Goal: Task Accomplishment & Management: Complete application form

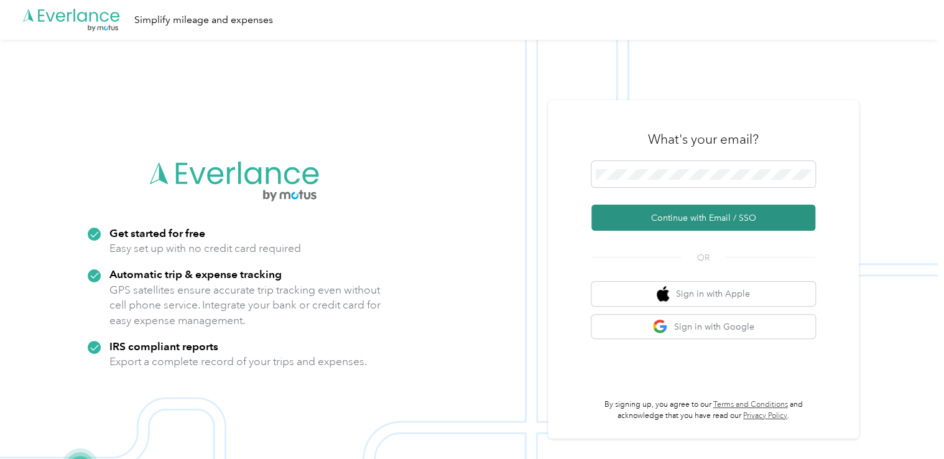
click at [622, 220] on button "Continue with Email / SSO" at bounding box center [704, 218] width 224 height 26
click at [642, 223] on button "Continue with Email / SSO" at bounding box center [704, 218] width 224 height 26
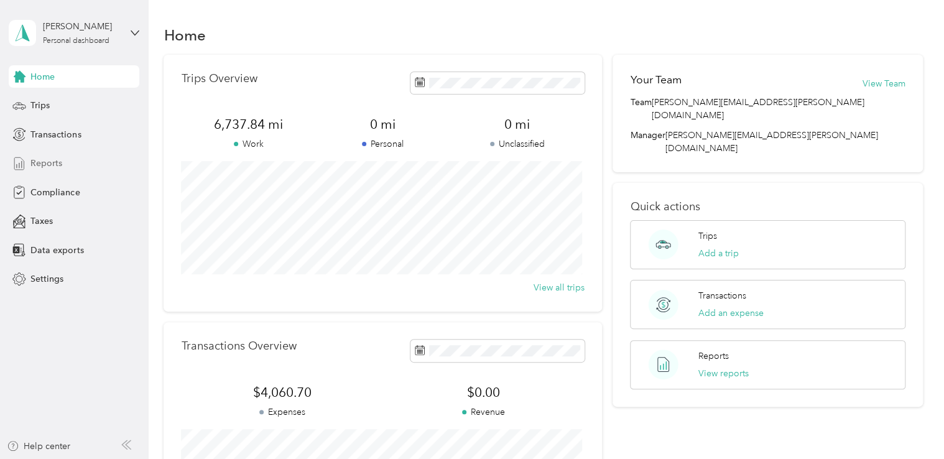
click at [47, 165] on span "Reports" at bounding box center [46, 163] width 32 height 13
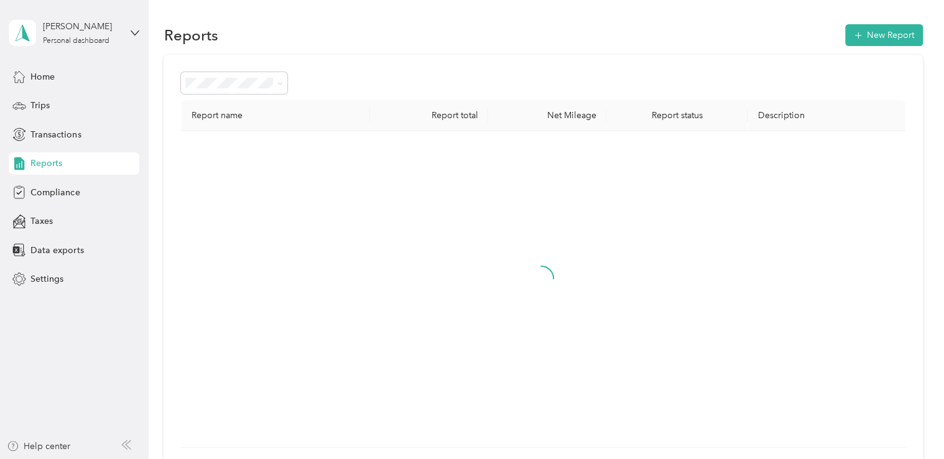
drag, startPoint x: 47, startPoint y: 165, endPoint x: 35, endPoint y: 162, distance: 12.4
click at [35, 162] on span "Reports" at bounding box center [46, 163] width 32 height 13
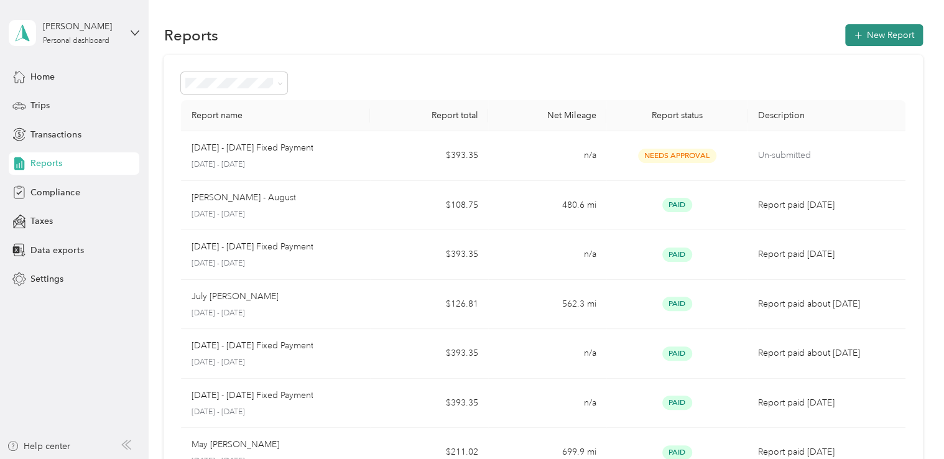
click at [863, 36] on button "New Report" at bounding box center [884, 35] width 78 height 22
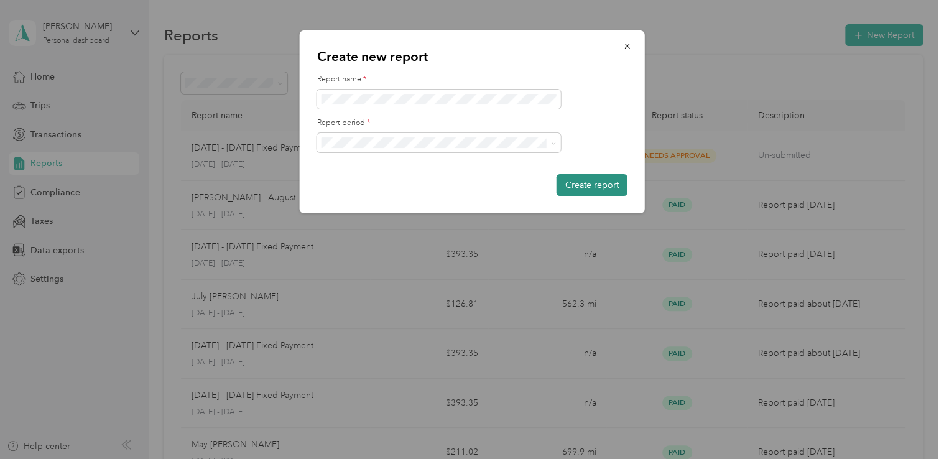
click at [603, 184] on button "Create report" at bounding box center [592, 185] width 71 height 22
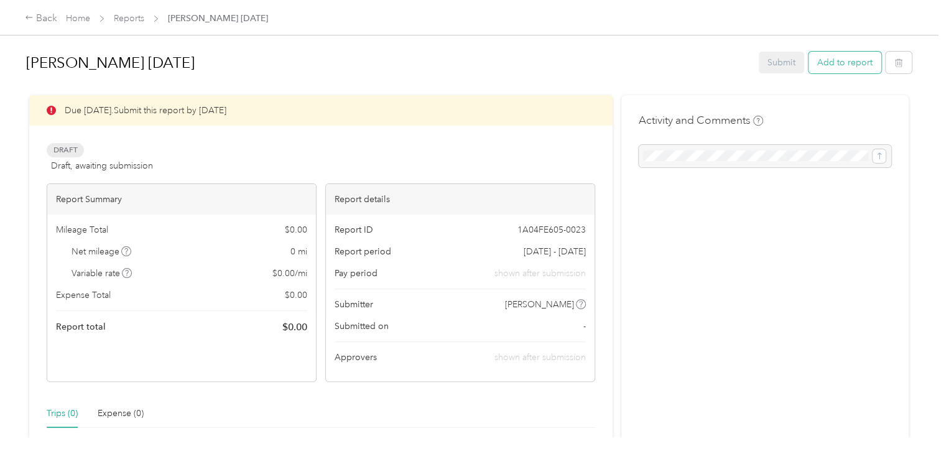
click at [829, 63] on button "Add to report" at bounding box center [845, 63] width 73 height 22
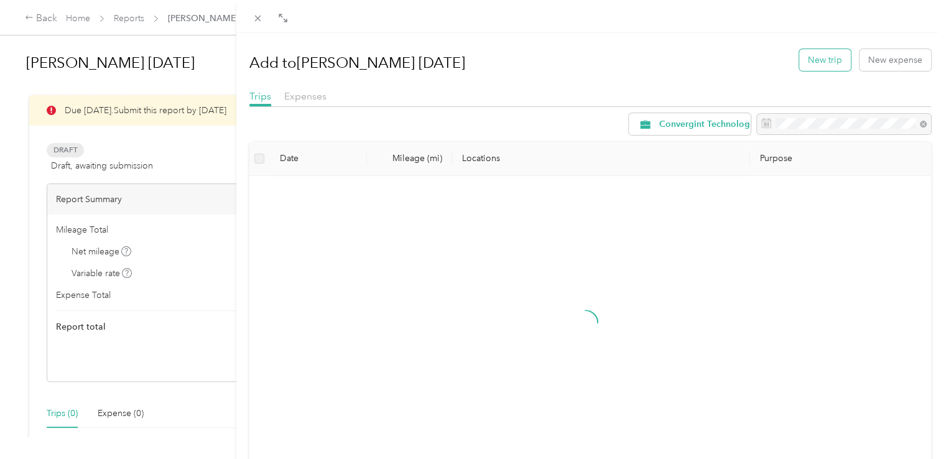
click at [813, 66] on button "New trip" at bounding box center [825, 60] width 52 height 22
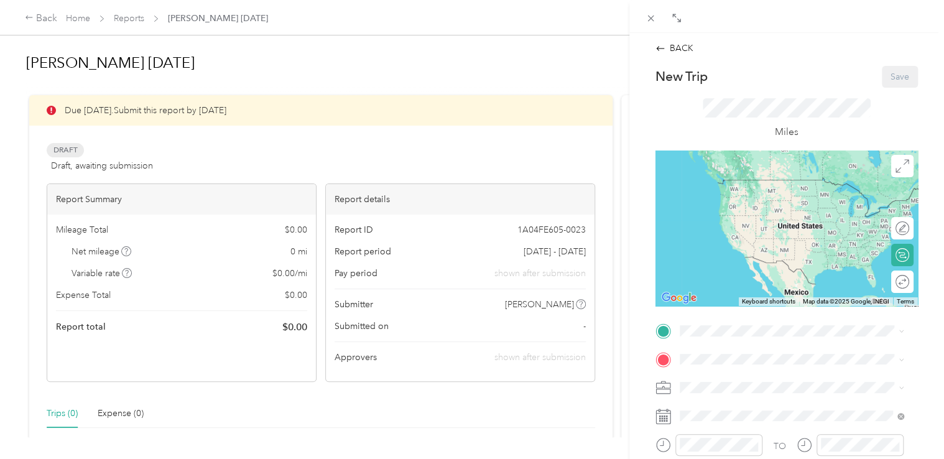
drag, startPoint x: 726, startPoint y: 244, endPoint x: 729, endPoint y: 318, distance: 74.7
click at [726, 243] on div "Home [STREET_ADDRESS][PERSON_NAME][US_STATE]" at bounding box center [799, 234] width 193 height 26
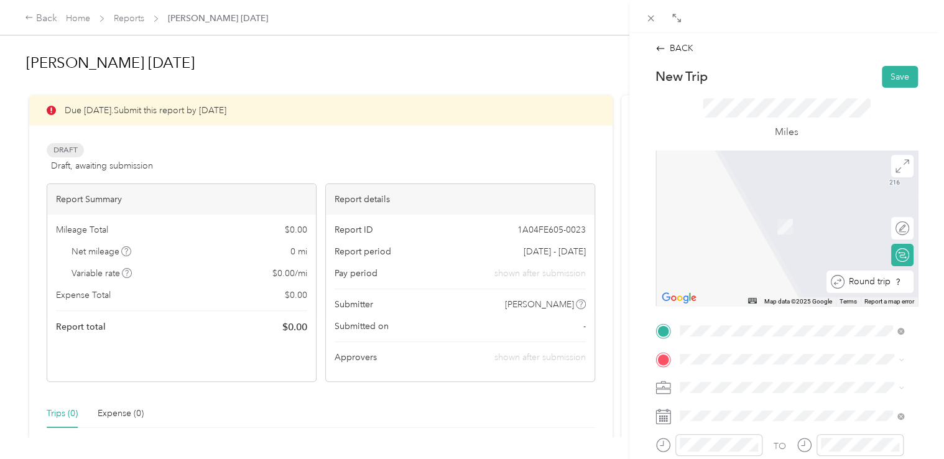
click at [888, 282] on div "Round trip" at bounding box center [877, 281] width 65 height 13
click at [888, 283] on div "Round trip" at bounding box center [862, 281] width 96 height 13
click at [889, 288] on div "Round trip" at bounding box center [890, 282] width 47 height 22
click at [881, 284] on div "Round trip" at bounding box center [862, 281] width 96 height 13
click at [740, 226] on span "[STREET_ADDRESS][US_STATE]" at bounding box center [765, 220] width 124 height 11
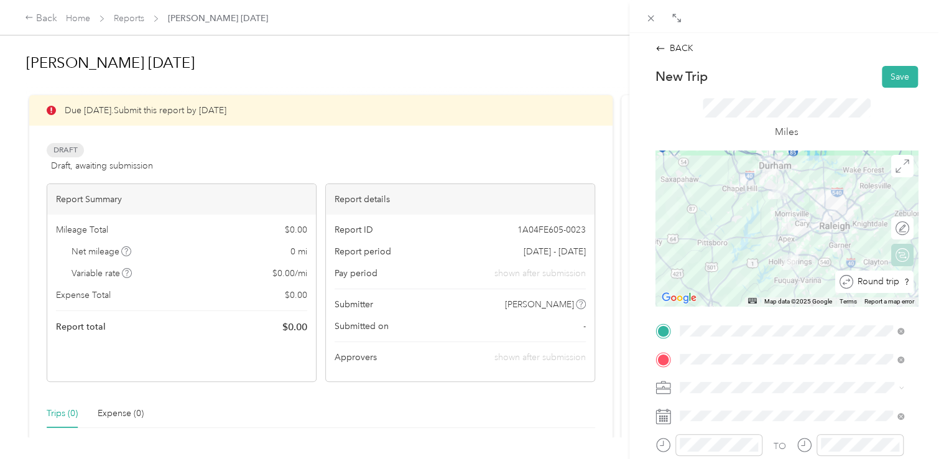
click at [923, 285] on div at bounding box center [923, 281] width 0 height 13
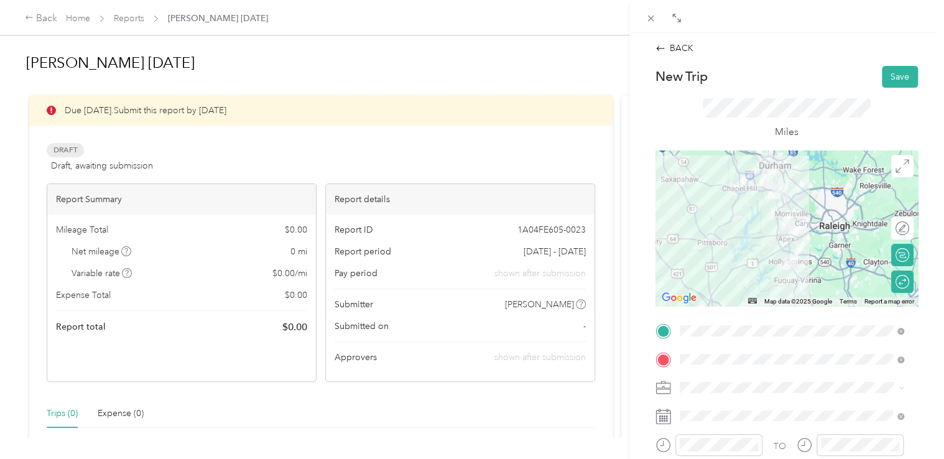
scroll to position [62, 0]
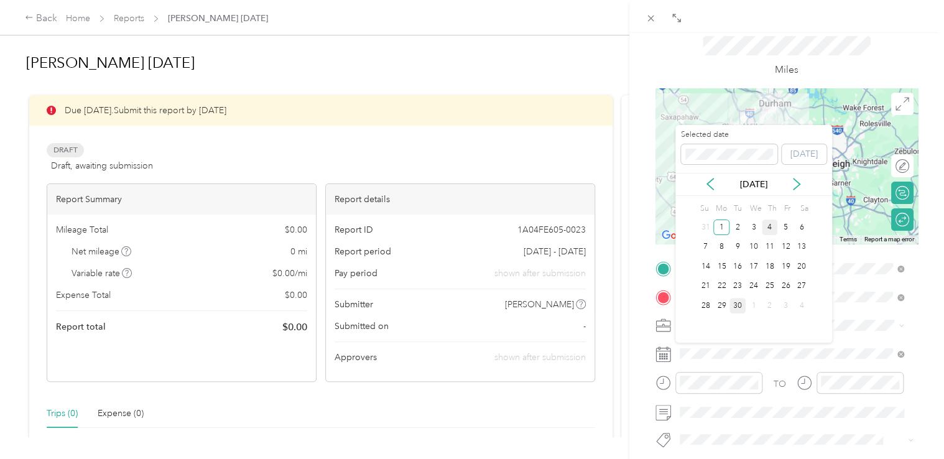
click at [769, 228] on div "4" at bounding box center [770, 228] width 16 height 16
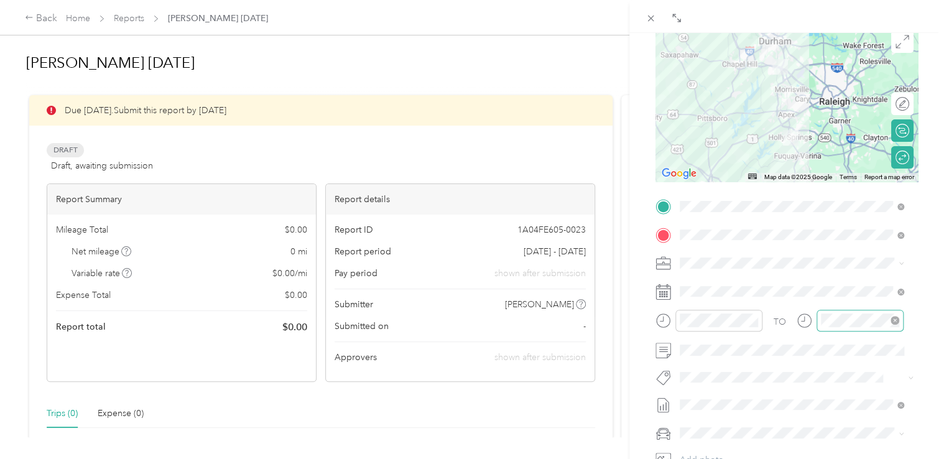
scroll to position [0, 0]
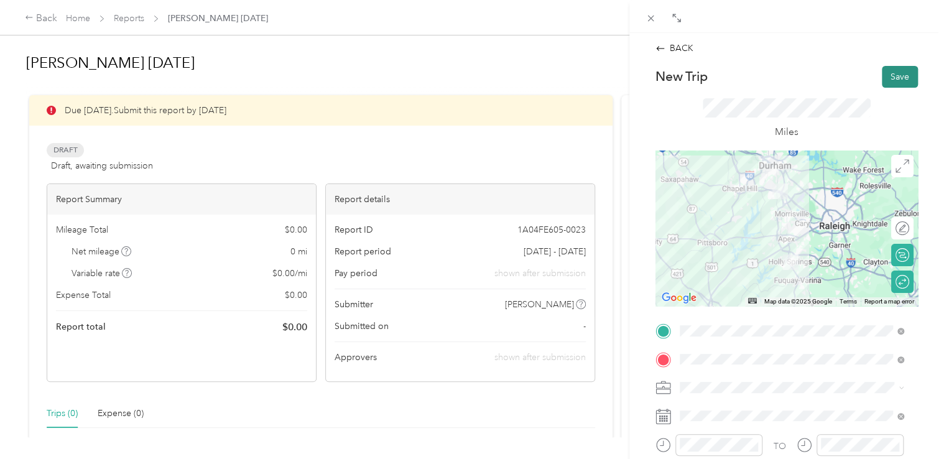
click at [901, 77] on button "Save" at bounding box center [900, 77] width 36 height 22
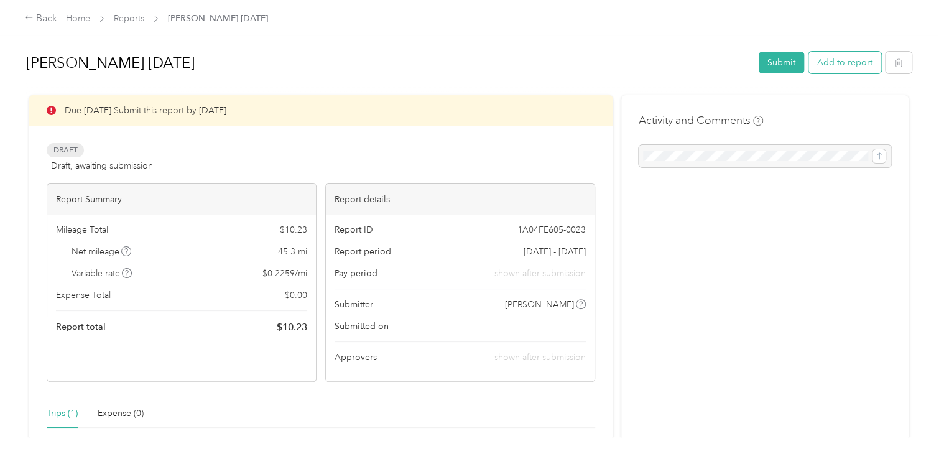
click at [841, 66] on button "Add to report" at bounding box center [845, 63] width 73 height 22
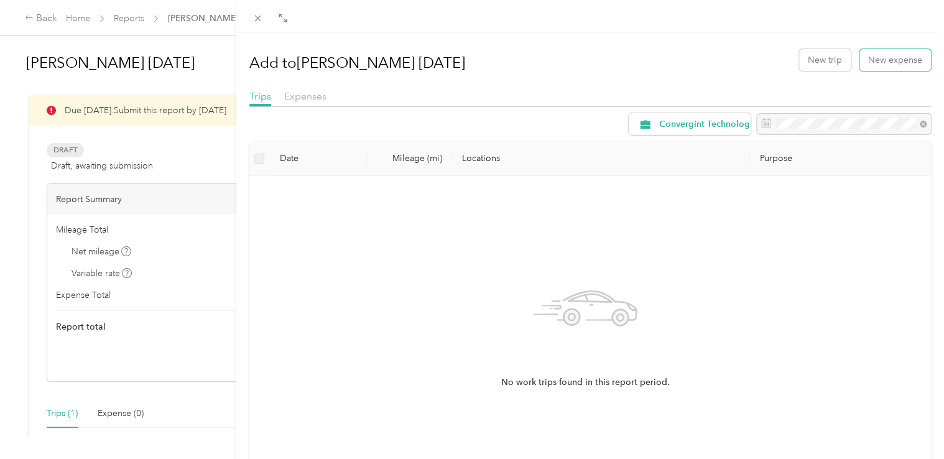
drag, startPoint x: 875, startPoint y: 58, endPoint x: 831, endPoint y: 29, distance: 52.4
click at [832, 27] on div "Add to [PERSON_NAME] [DATE] New trip New expense Trips Expenses Convergint Tech…" at bounding box center [590, 246] width 708 height 492
click at [820, 59] on button "New trip" at bounding box center [825, 60] width 52 height 22
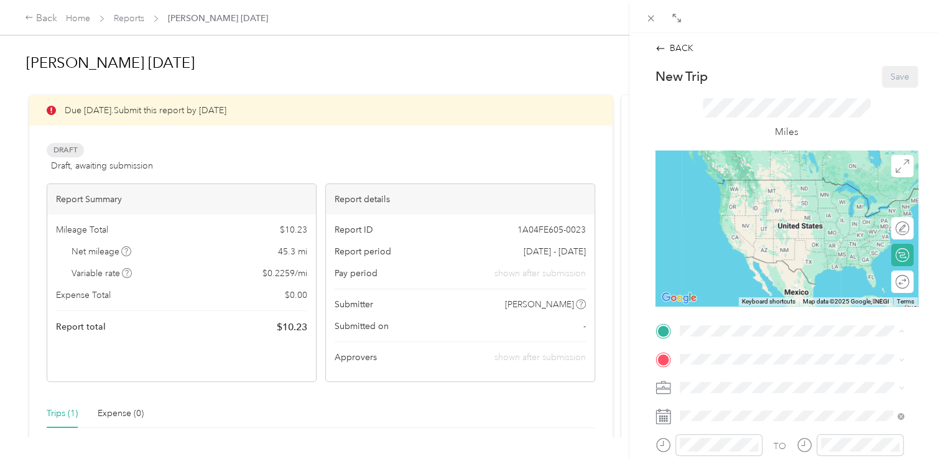
click at [740, 246] on div "Home [STREET_ADDRESS][PERSON_NAME][US_STATE]" at bounding box center [799, 235] width 193 height 26
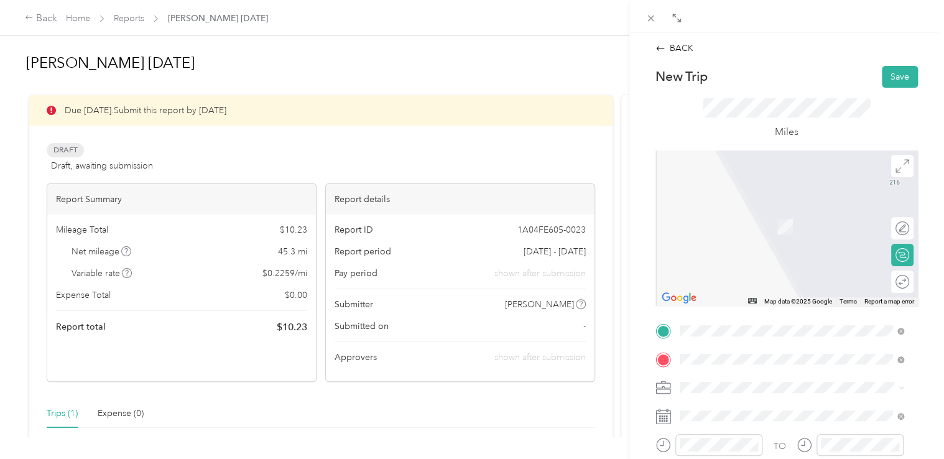
click at [747, 213] on span "[STREET_ADDRESS][US_STATE]" at bounding box center [765, 207] width 124 height 11
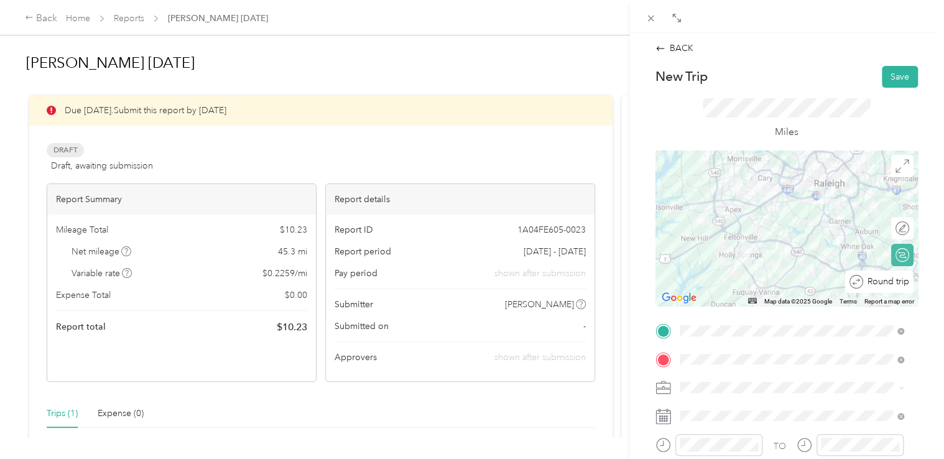
click at [933, 282] on div at bounding box center [933, 281] width 0 height 13
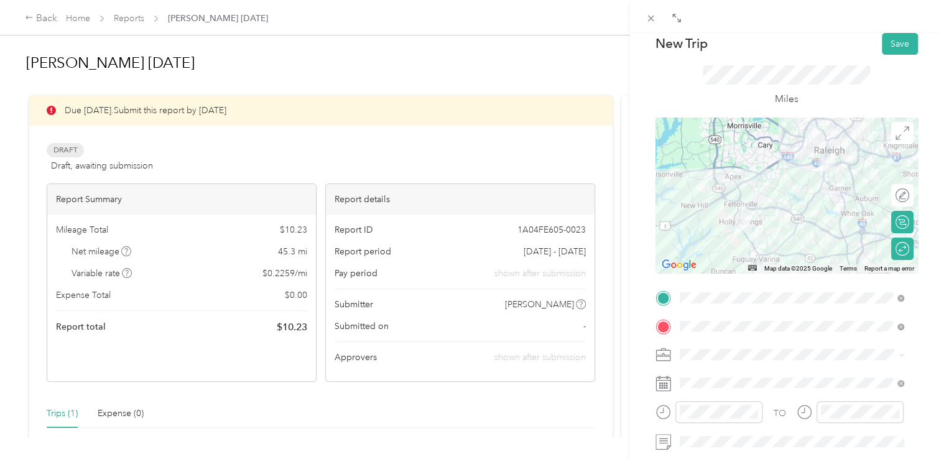
scroll to position [62, 0]
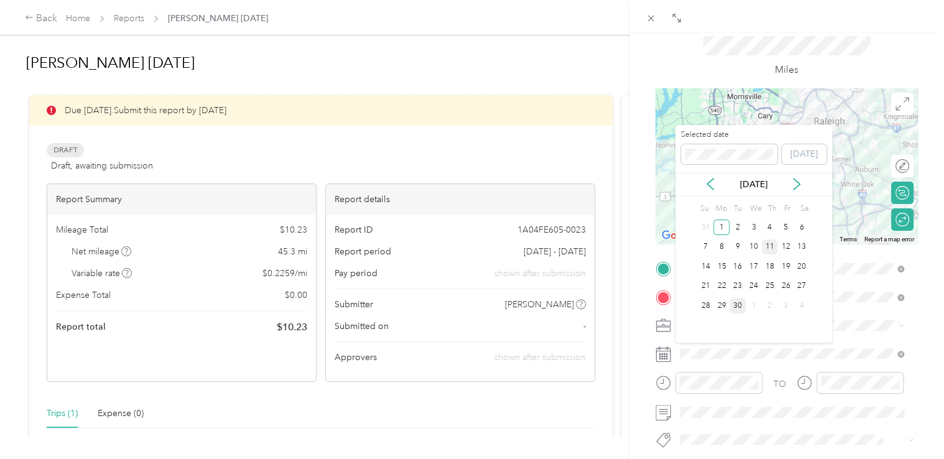
click at [773, 248] on div "11" at bounding box center [770, 247] width 16 height 16
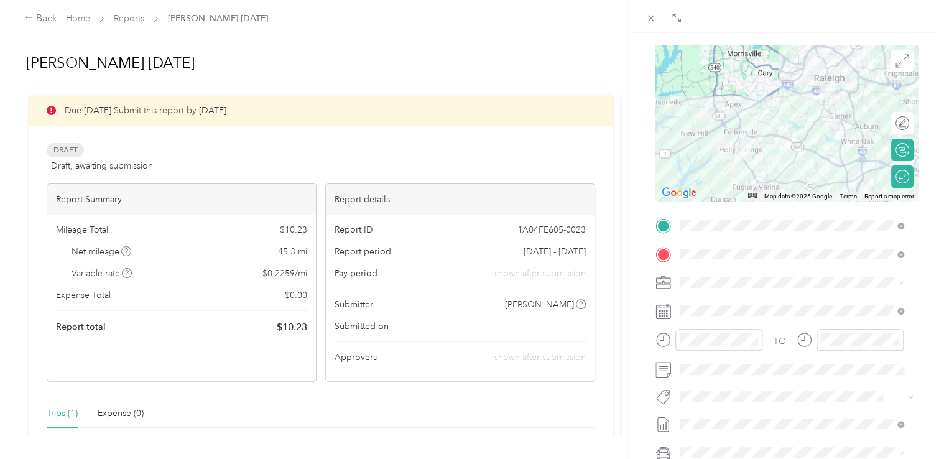
scroll to position [0, 0]
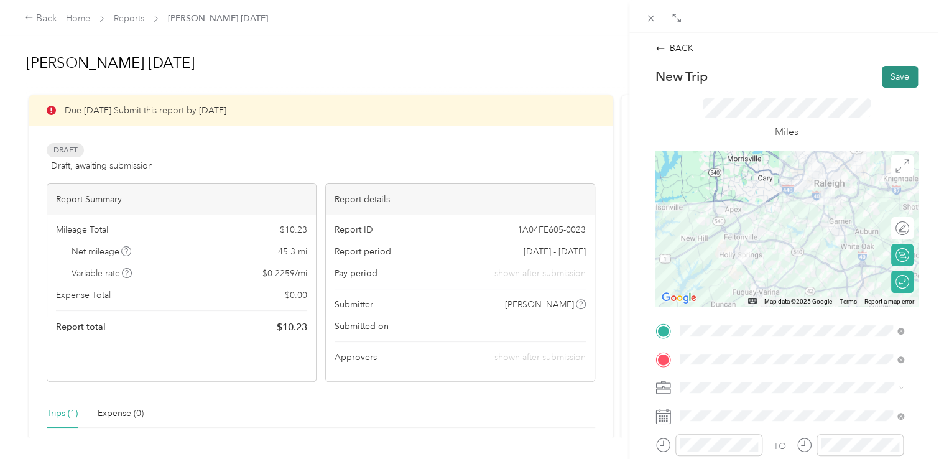
click at [896, 80] on button "Save" at bounding box center [900, 77] width 36 height 22
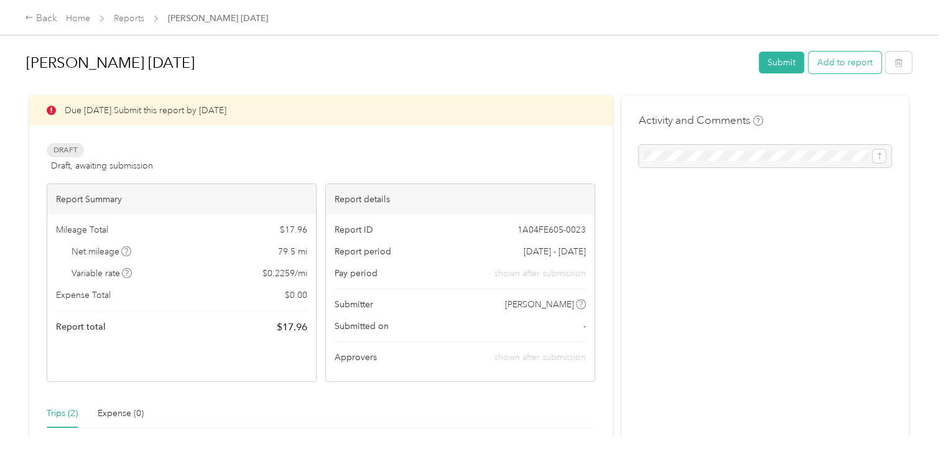
click at [831, 62] on button "Add to report" at bounding box center [845, 63] width 73 height 22
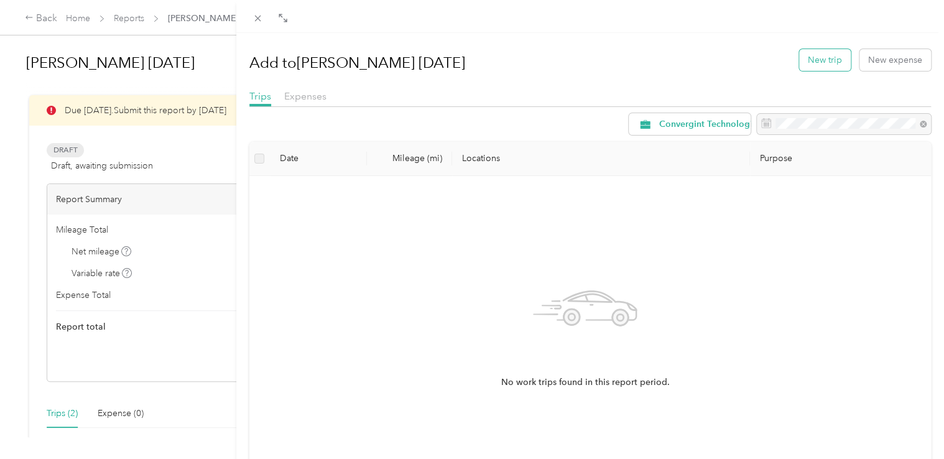
click at [821, 58] on button "New trip" at bounding box center [825, 60] width 52 height 22
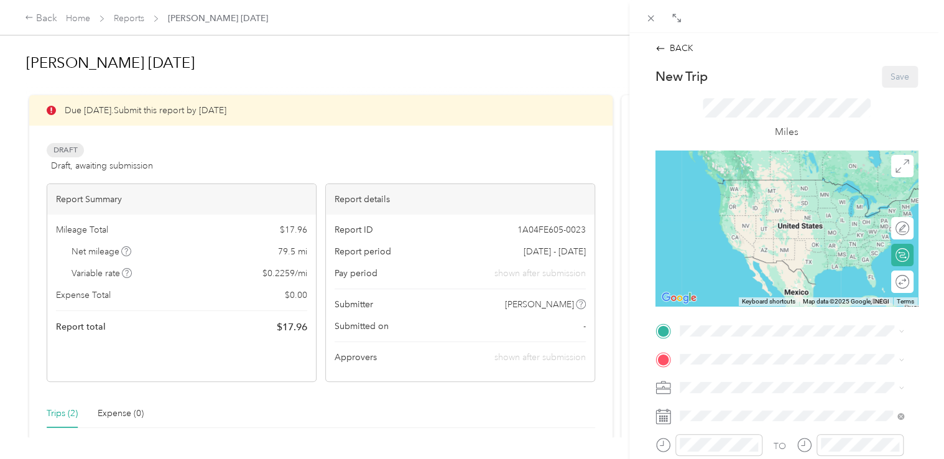
click at [758, 240] on span "[STREET_ADDRESS][PERSON_NAME][US_STATE]" at bounding box center [799, 241] width 193 height 11
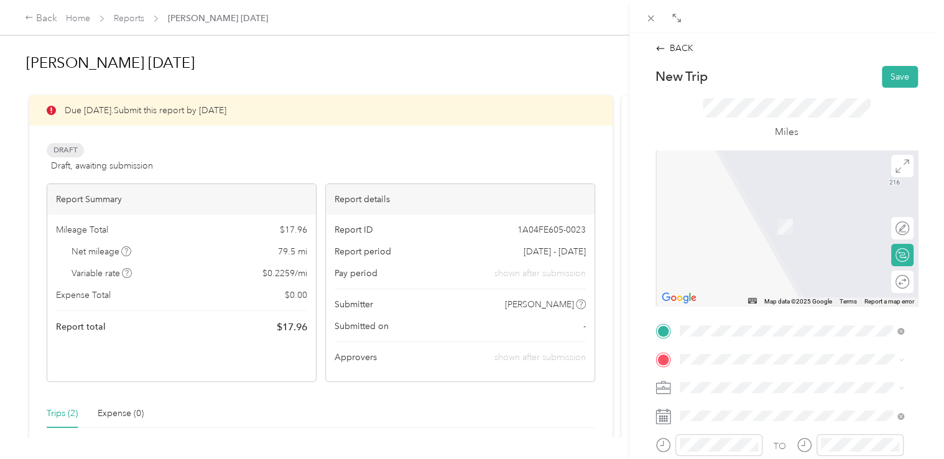
click at [750, 212] on span "[STREET_ADDRESS][US_STATE]" at bounding box center [765, 206] width 124 height 11
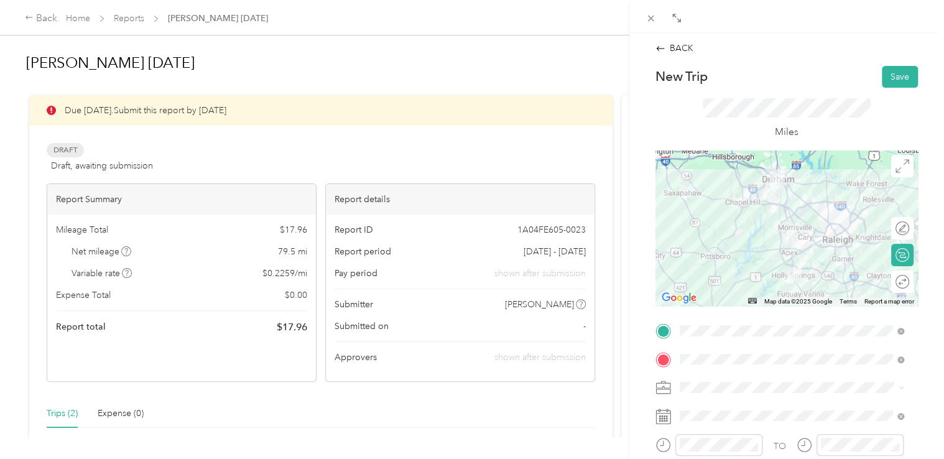
click at [909, 281] on div "Round trip" at bounding box center [909, 281] width 0 height 13
click at [888, 280] on div at bounding box center [896, 281] width 26 height 13
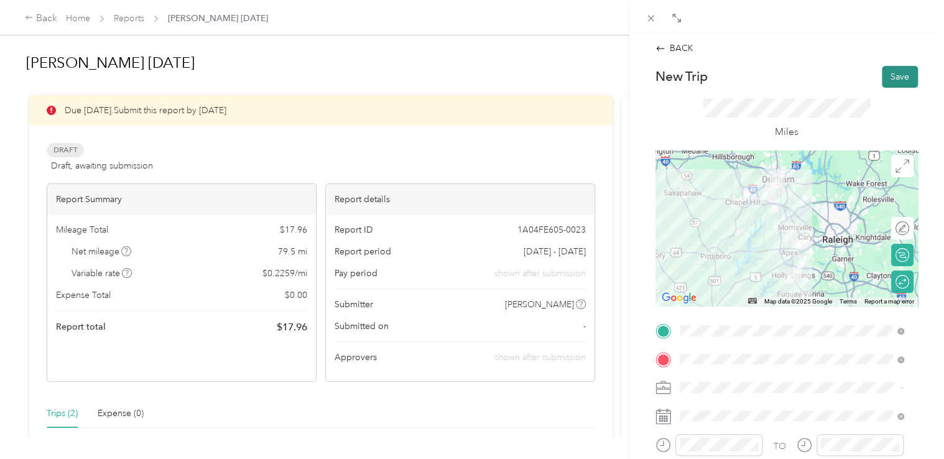
click at [898, 73] on button "Save" at bounding box center [900, 77] width 36 height 22
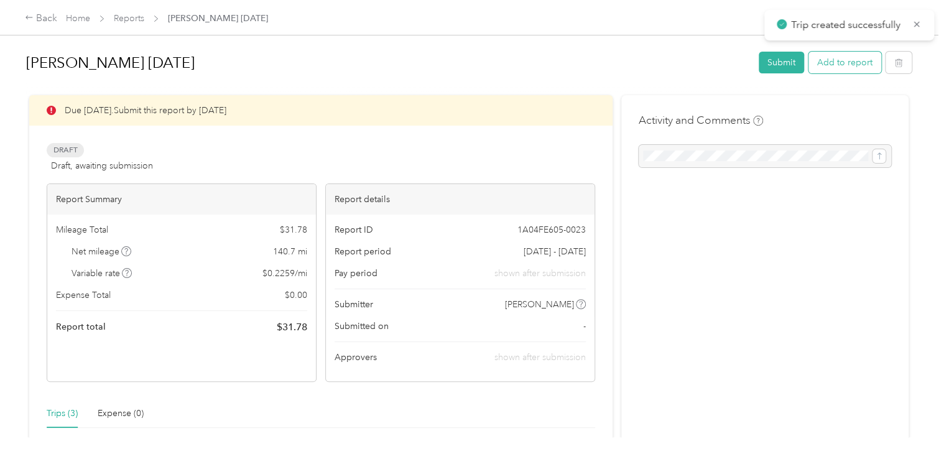
click at [843, 60] on button "Add to report" at bounding box center [845, 63] width 73 height 22
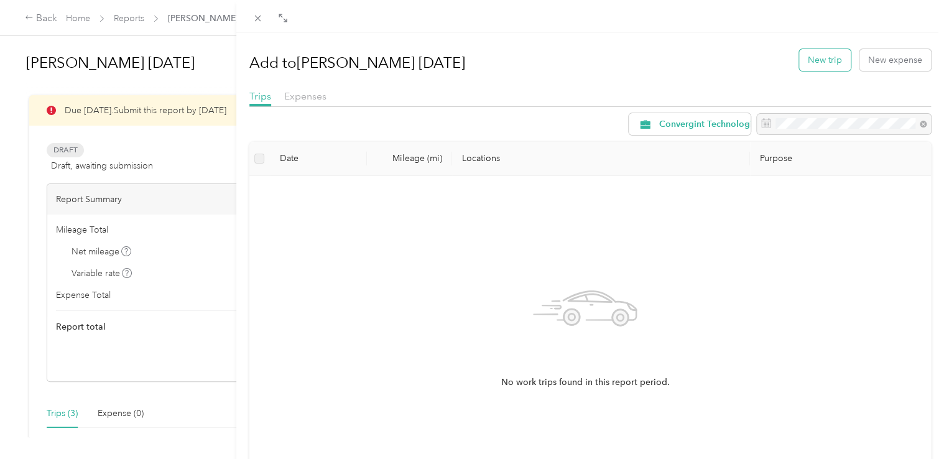
click at [819, 61] on button "New trip" at bounding box center [825, 60] width 52 height 22
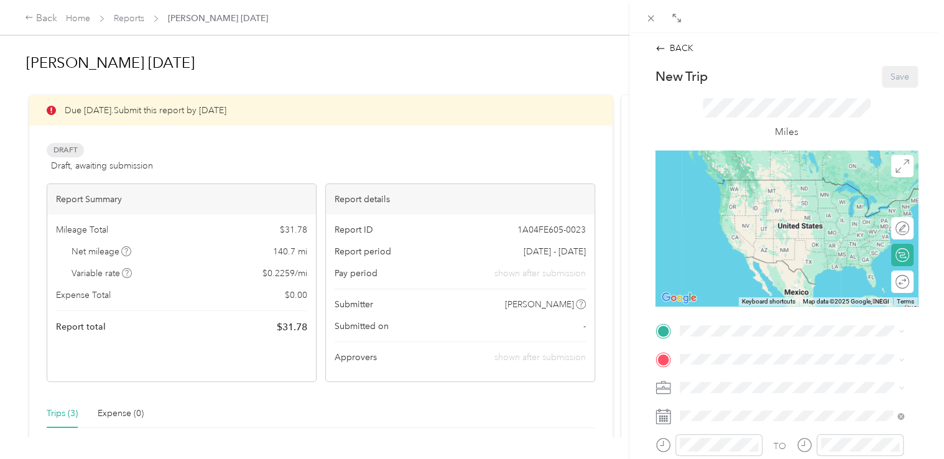
click at [724, 241] on span "[STREET_ADDRESS][PERSON_NAME][US_STATE]" at bounding box center [799, 240] width 193 height 11
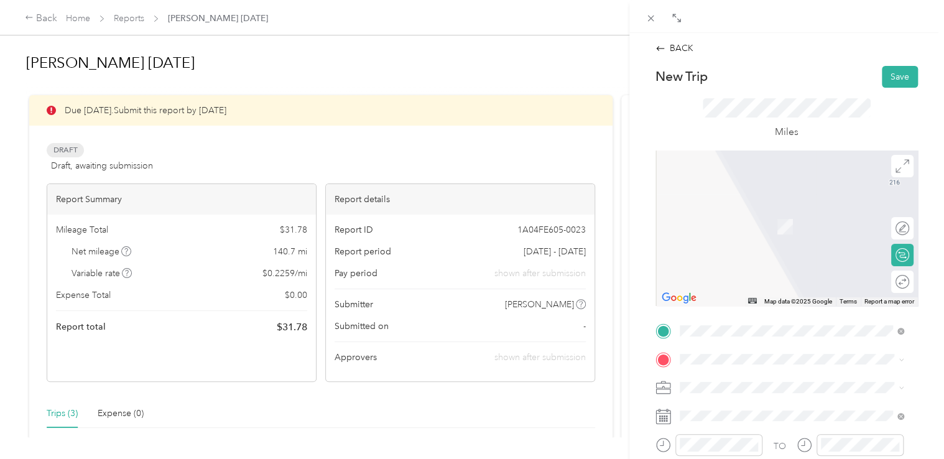
click at [746, 213] on span "[STREET_ADDRESS][US_STATE]" at bounding box center [765, 207] width 124 height 11
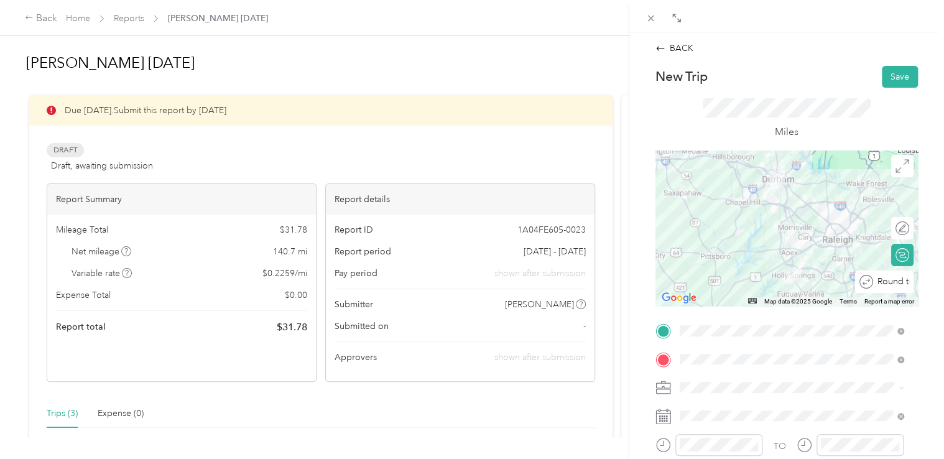
click at [896, 285] on div "Round trip" at bounding box center [884, 282] width 58 height 22
click at [889, 280] on div at bounding box center [896, 281] width 26 height 13
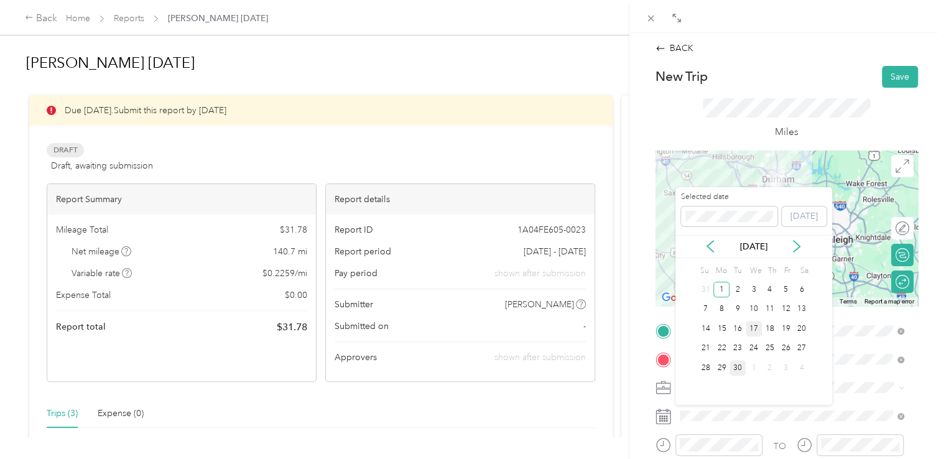
click at [756, 325] on div "17" at bounding box center [754, 329] width 16 height 16
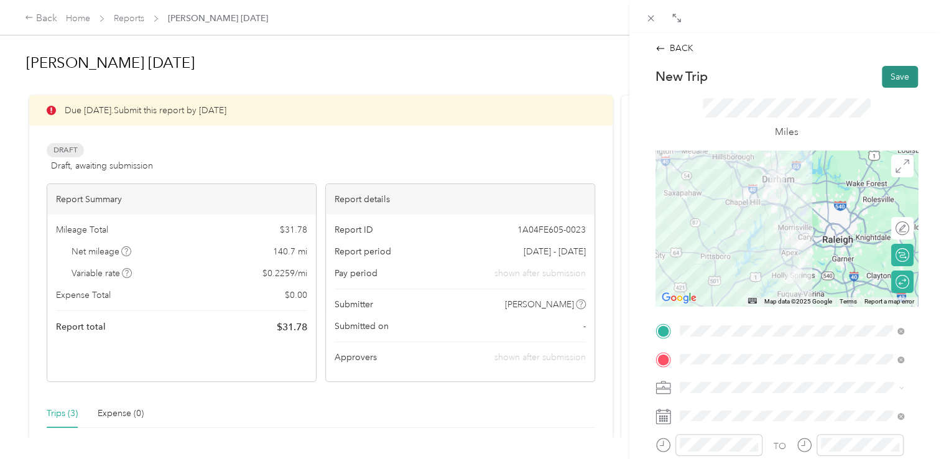
click at [883, 80] on button "Save" at bounding box center [900, 77] width 36 height 22
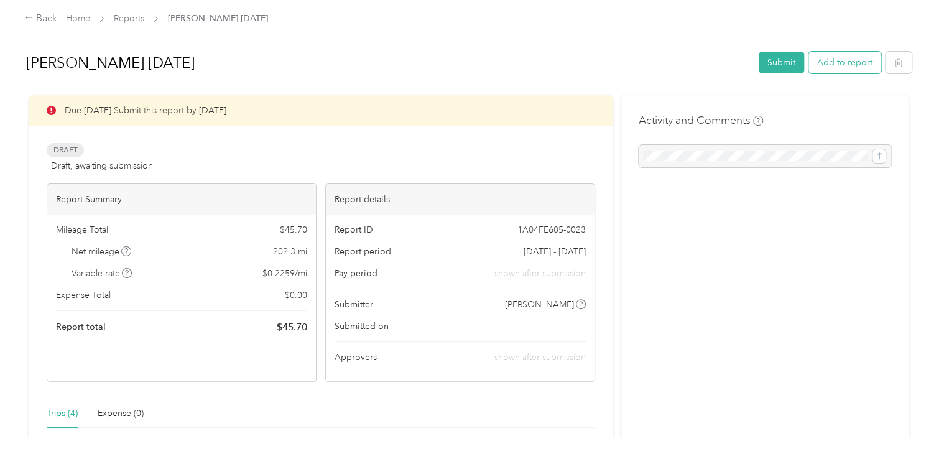
click at [827, 62] on button "Add to report" at bounding box center [845, 63] width 73 height 22
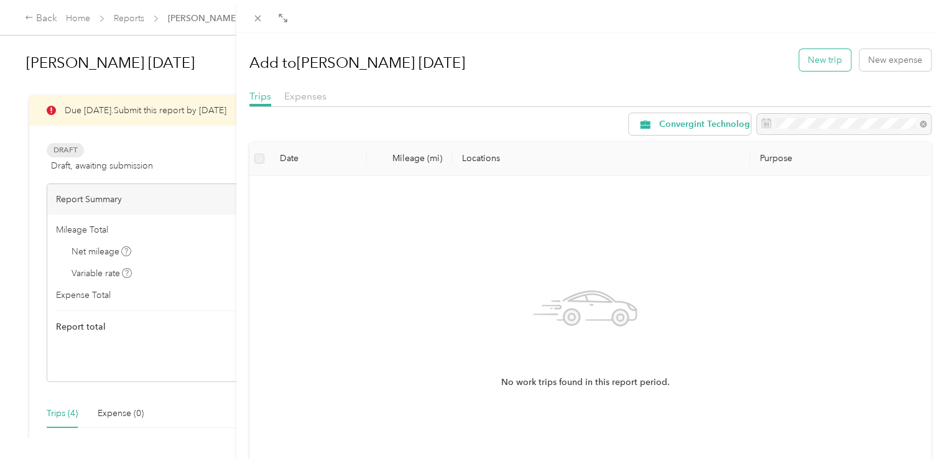
click at [812, 65] on button "New trip" at bounding box center [825, 60] width 52 height 22
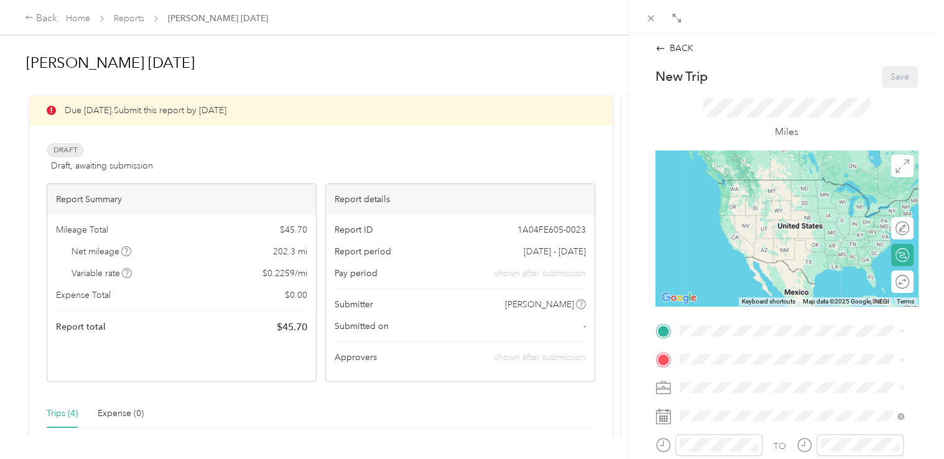
drag, startPoint x: 729, startPoint y: 241, endPoint x: 725, endPoint y: 265, distance: 24.5
click at [729, 240] on span "[STREET_ADDRESS][PERSON_NAME][US_STATE]" at bounding box center [799, 241] width 193 height 11
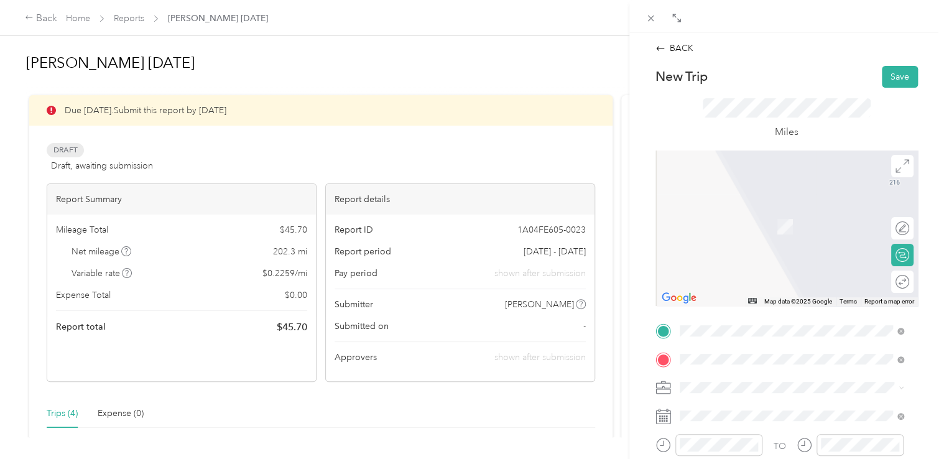
click at [748, 213] on span "[STREET_ADDRESS][PERSON_NAME][US_STATE]" at bounding box center [799, 207] width 193 height 11
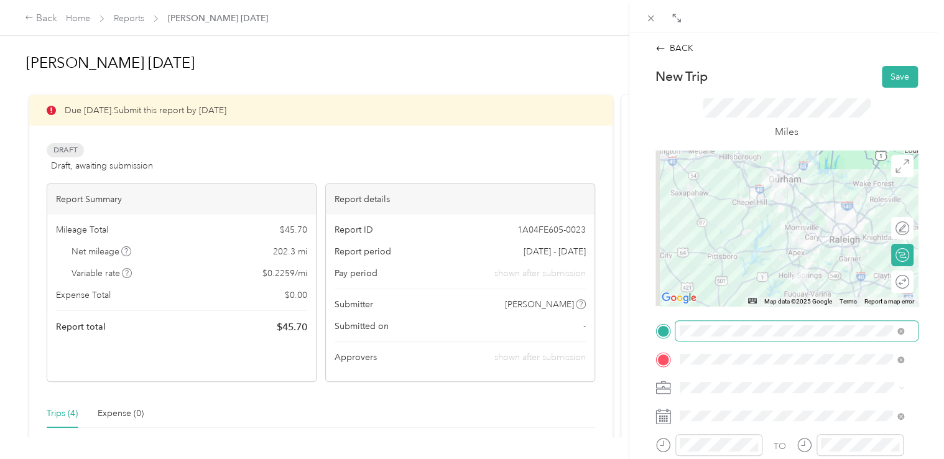
scroll to position [62, 0]
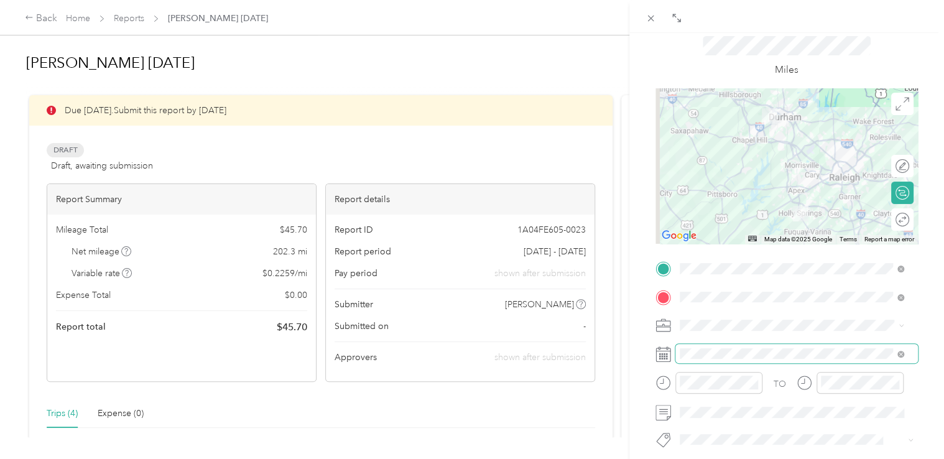
click at [718, 361] on span at bounding box center [796, 354] width 243 height 20
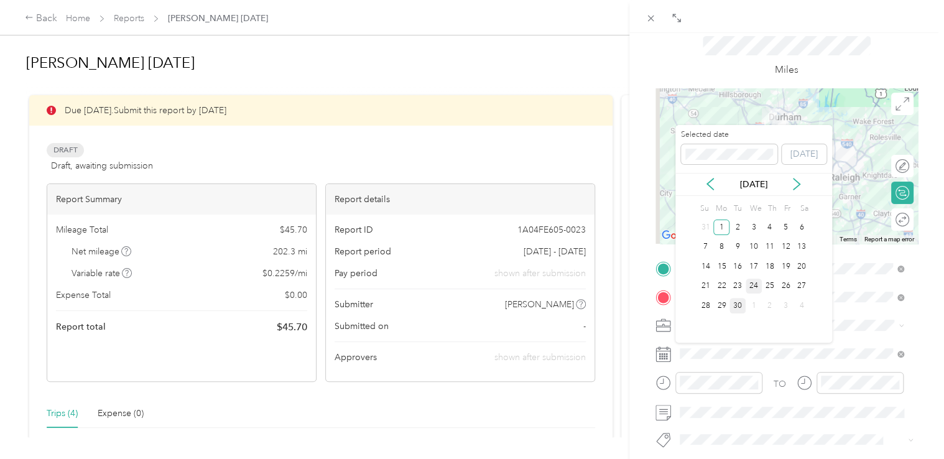
click at [755, 285] on div "24" at bounding box center [754, 287] width 16 height 16
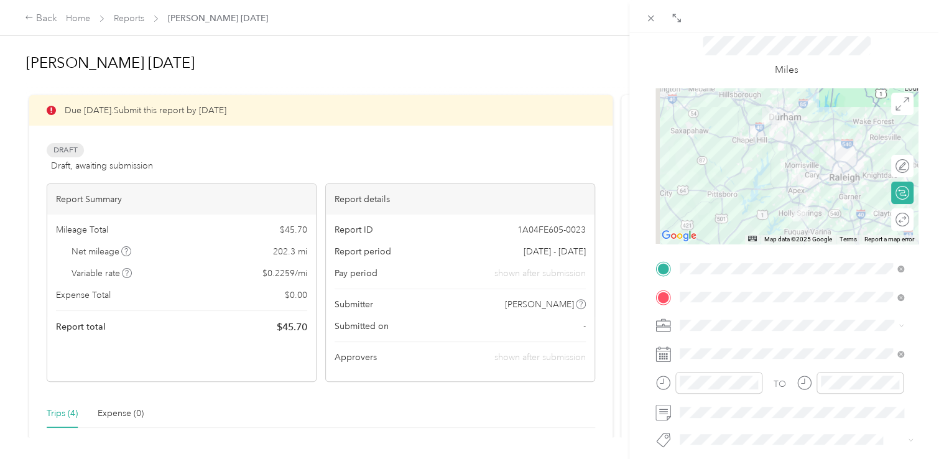
drag, startPoint x: 884, startPoint y: 215, endPoint x: 885, endPoint y: 221, distance: 6.9
click at [891, 215] on div "Round trip" at bounding box center [902, 219] width 22 height 22
click at [887, 220] on div at bounding box center [896, 219] width 26 height 13
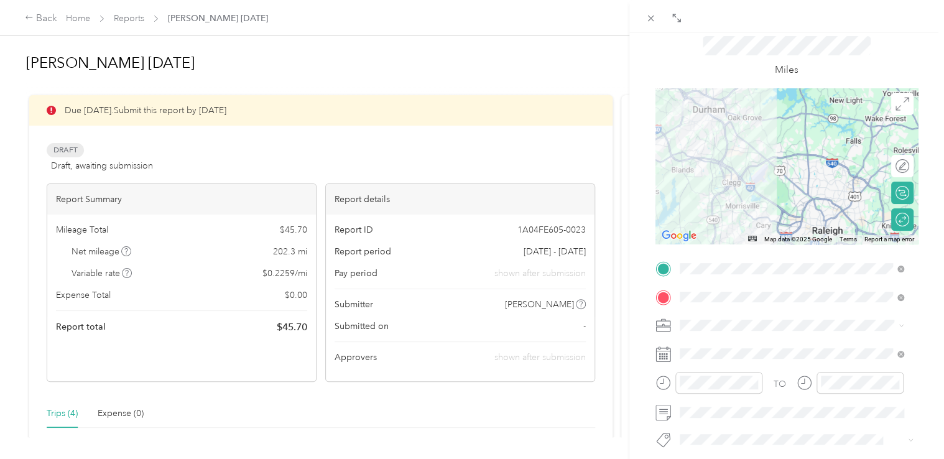
scroll to position [0, 0]
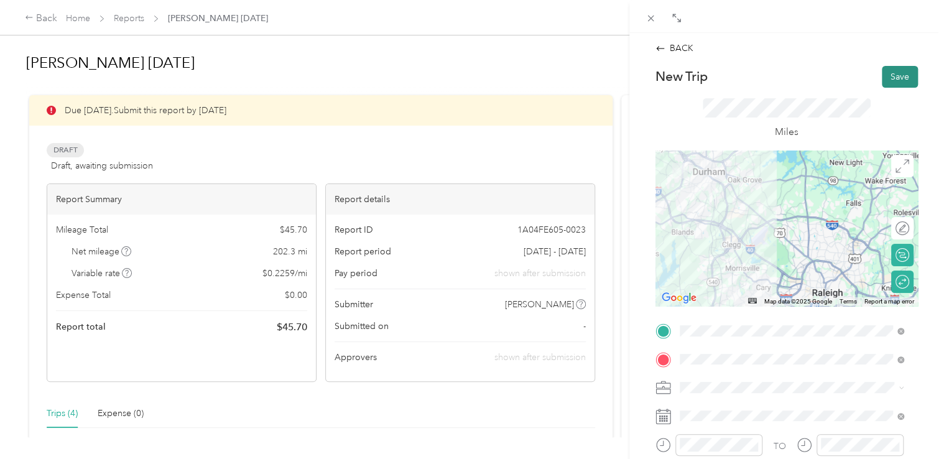
click at [884, 78] on button "Save" at bounding box center [900, 77] width 36 height 22
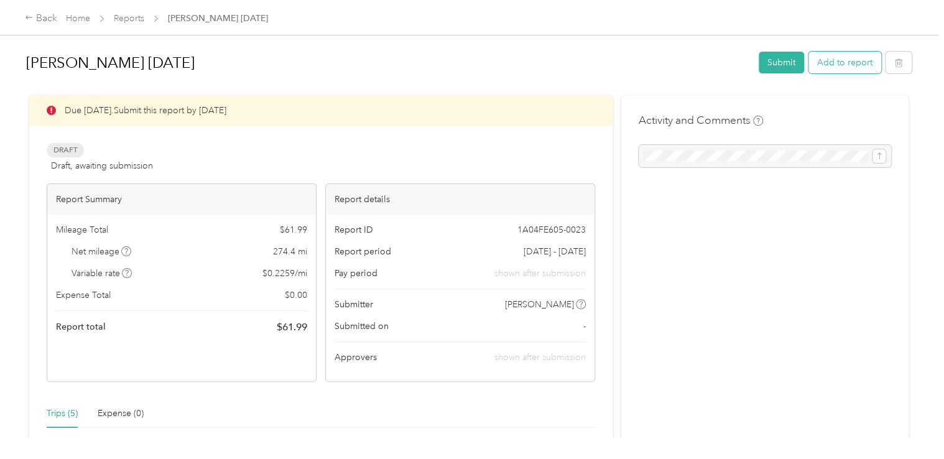
click at [836, 68] on button "Add to report" at bounding box center [845, 63] width 73 height 22
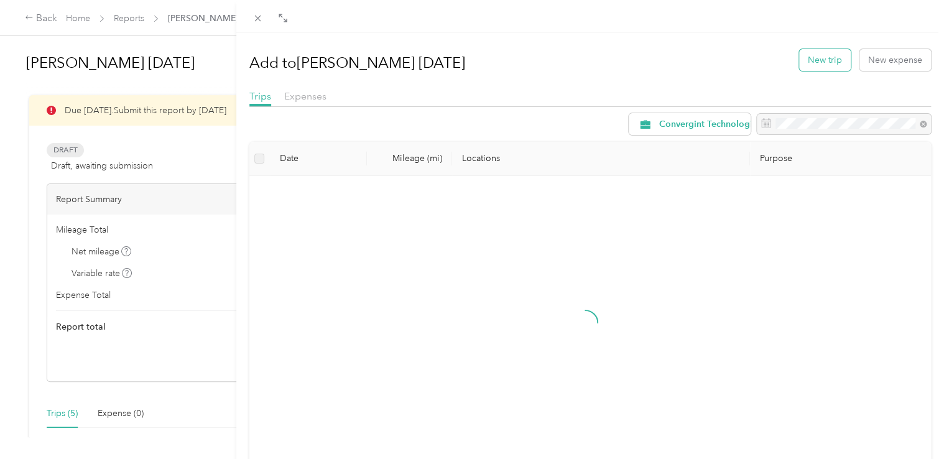
click at [826, 59] on button "New trip" at bounding box center [825, 60] width 52 height 22
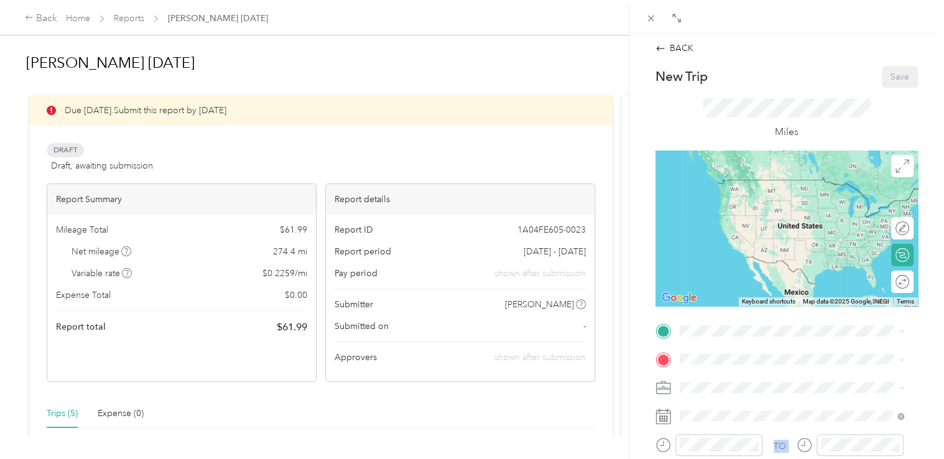
drag, startPoint x: 730, startPoint y: 290, endPoint x: 735, endPoint y: 265, distance: 25.3
drag, startPoint x: 738, startPoint y: 243, endPoint x: 749, endPoint y: 285, distance: 43.6
click at [738, 242] on span "[STREET_ADDRESS][PERSON_NAME][US_STATE]" at bounding box center [799, 239] width 193 height 11
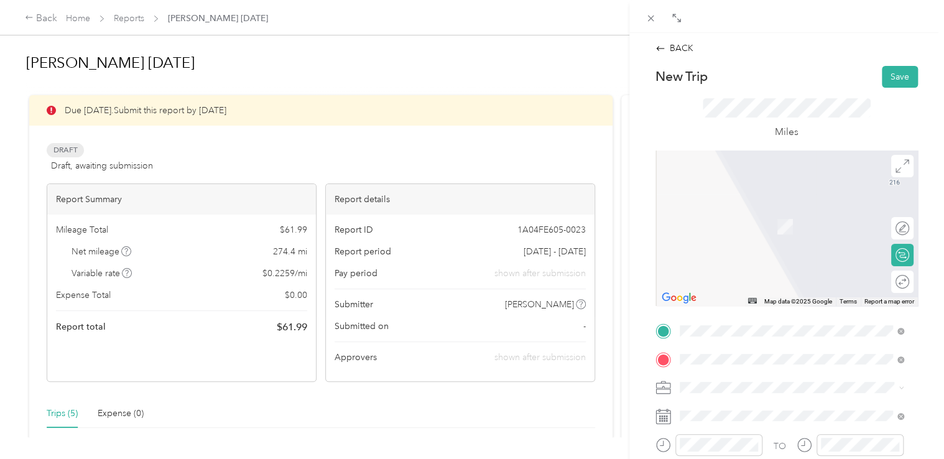
click at [735, 212] on span "[STREET_ADDRESS][PERSON_NAME][US_STATE]" at bounding box center [799, 207] width 193 height 11
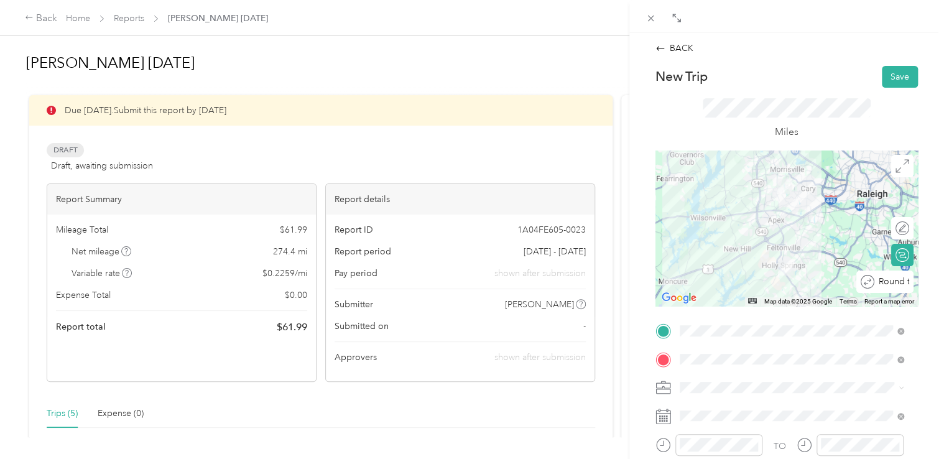
click at [891, 291] on div "Round trip" at bounding box center [884, 282] width 57 height 22
drag, startPoint x: 891, startPoint y: 291, endPoint x: 887, endPoint y: 281, distance: 10.6
click at [887, 281] on div at bounding box center [896, 281] width 26 height 13
click at [896, 76] on button "Save" at bounding box center [900, 77] width 36 height 22
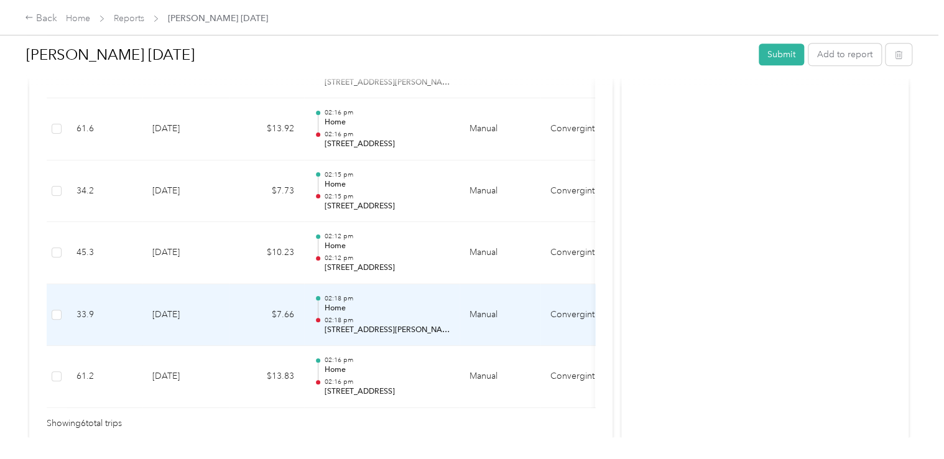
scroll to position [498, 0]
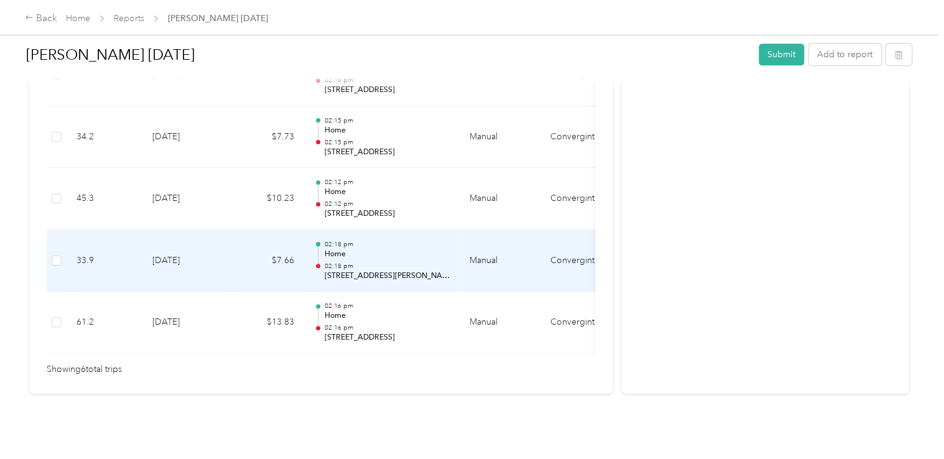
click at [364, 262] on p "02:18 pm" at bounding box center [387, 266] width 126 height 9
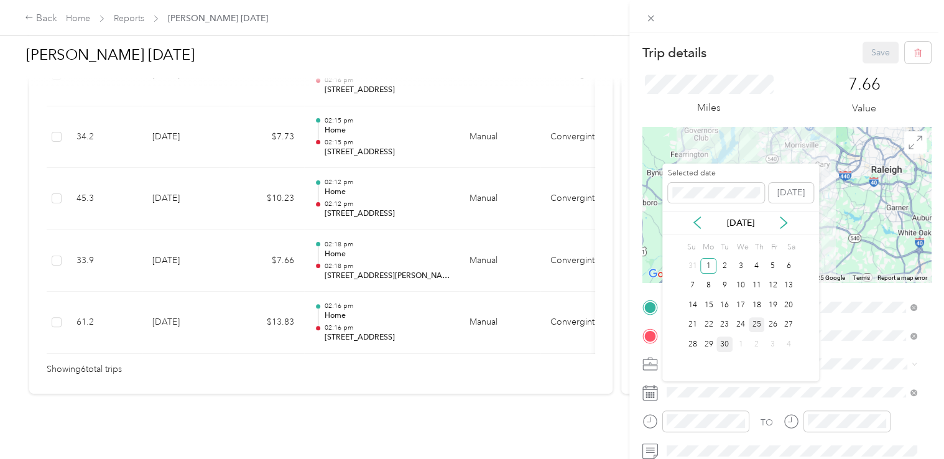
click at [753, 322] on div "25" at bounding box center [757, 325] width 16 height 16
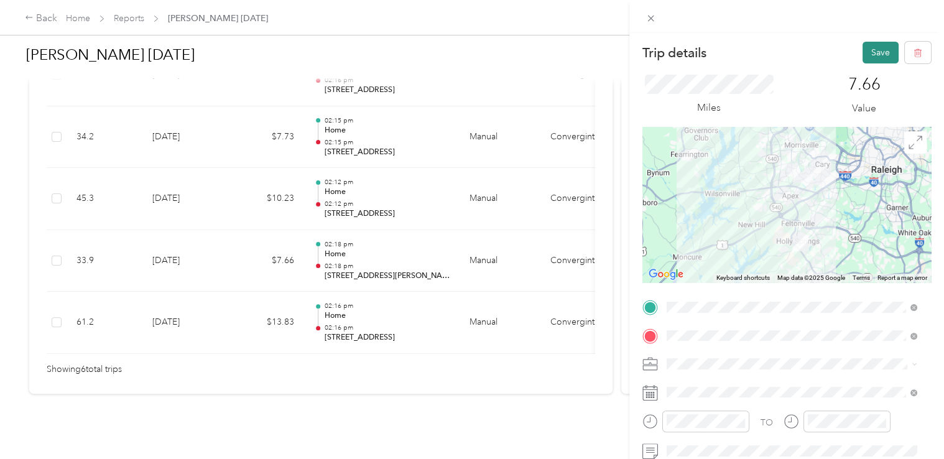
click at [871, 52] on button "Save" at bounding box center [881, 53] width 36 height 22
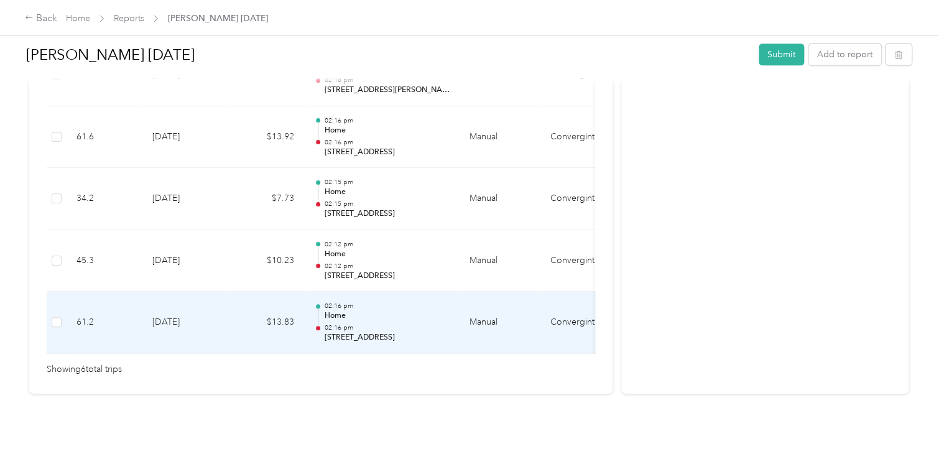
click at [348, 323] on p "02:16 pm" at bounding box center [387, 327] width 126 height 9
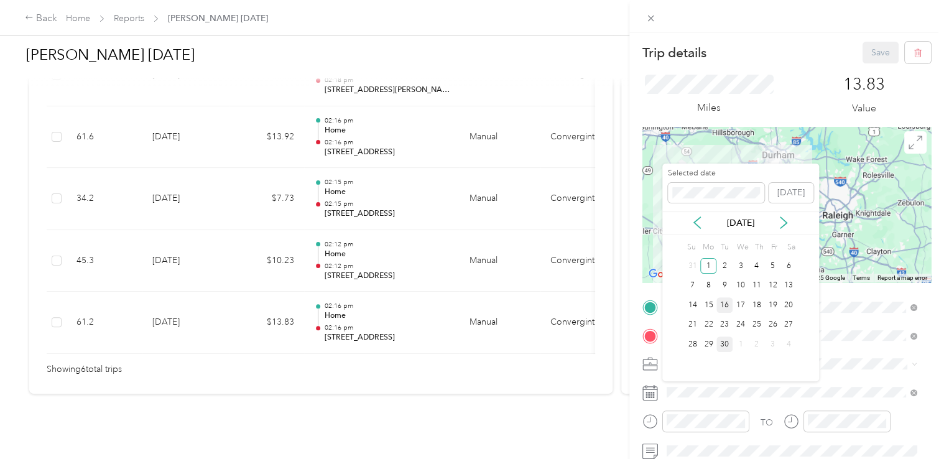
click at [730, 302] on div "16" at bounding box center [725, 305] width 16 height 16
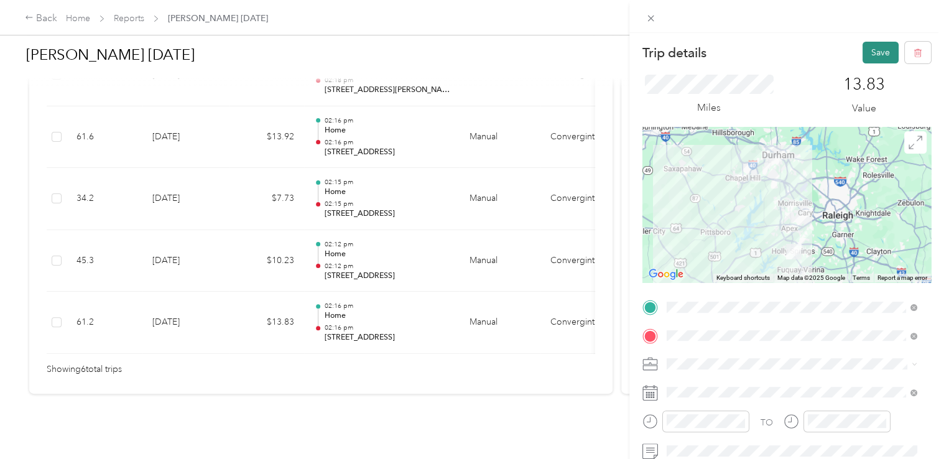
click at [872, 53] on button "Save" at bounding box center [881, 53] width 36 height 22
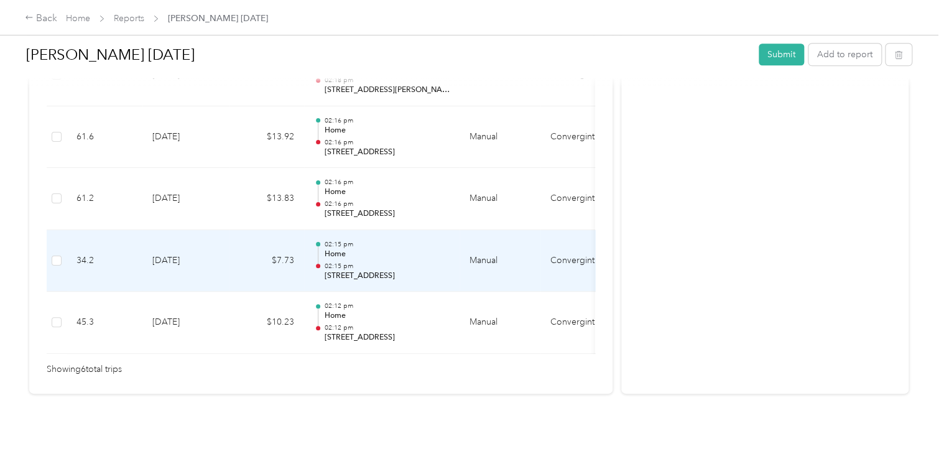
click at [285, 238] on td "$7.73" at bounding box center [267, 261] width 75 height 62
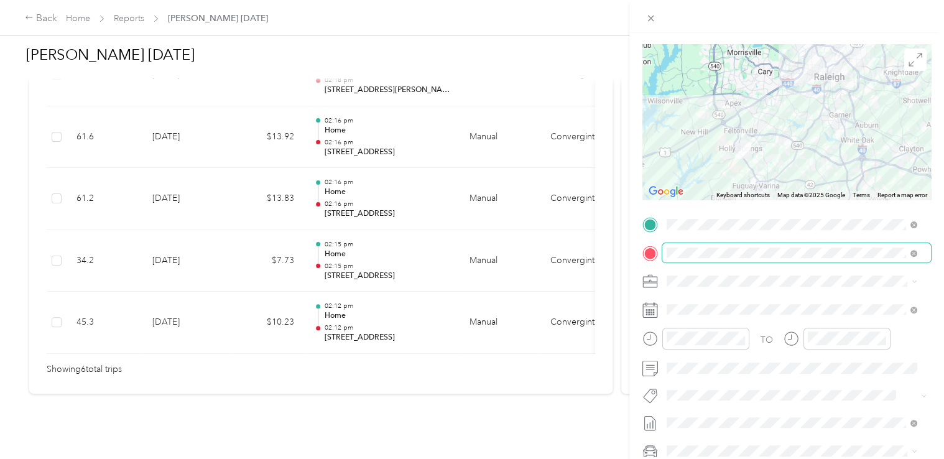
scroll to position [0, 0]
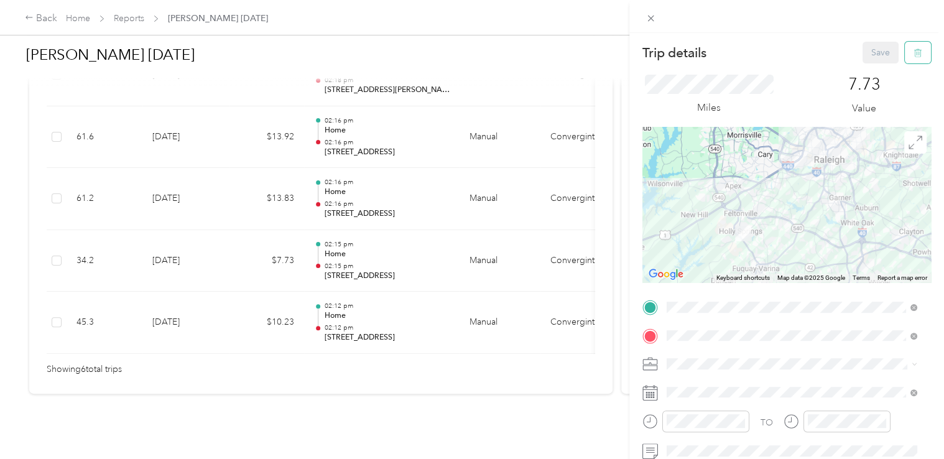
click at [913, 53] on button "button" at bounding box center [918, 53] width 26 height 22
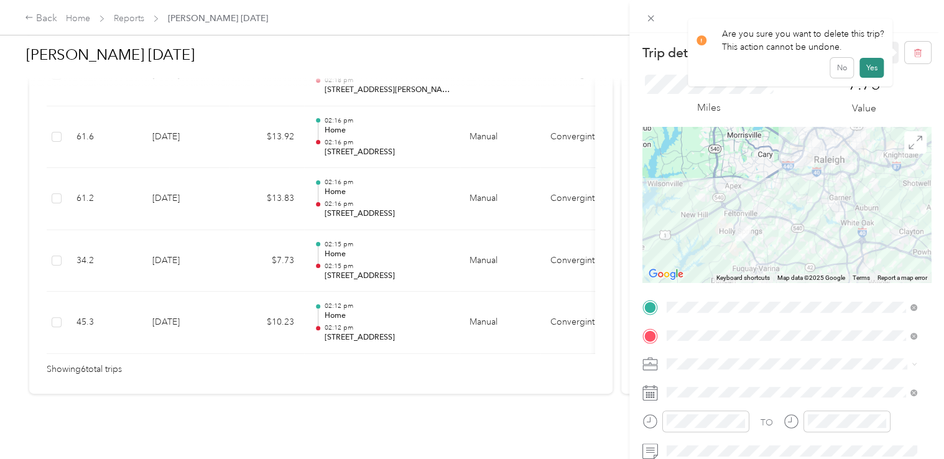
click at [868, 68] on button "Yes" at bounding box center [872, 68] width 24 height 20
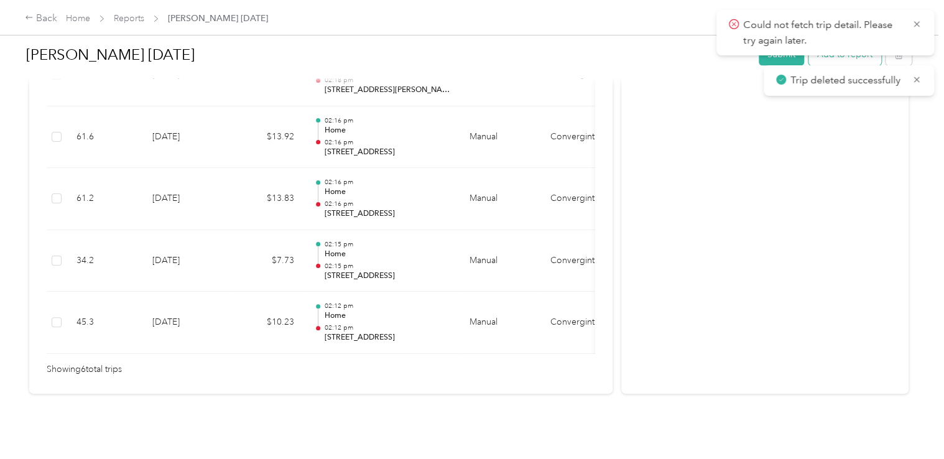
scroll to position [445, 0]
click at [829, 60] on button "Add to report" at bounding box center [845, 55] width 73 height 22
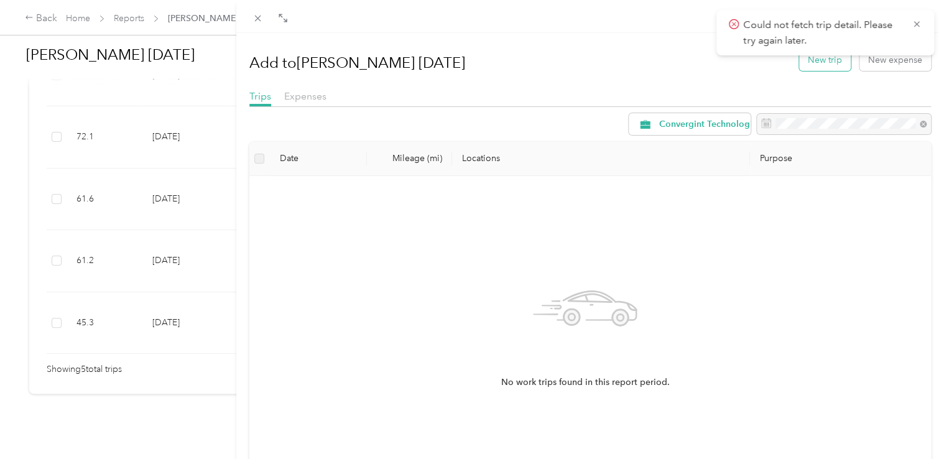
click at [824, 65] on button "New trip" at bounding box center [825, 60] width 52 height 22
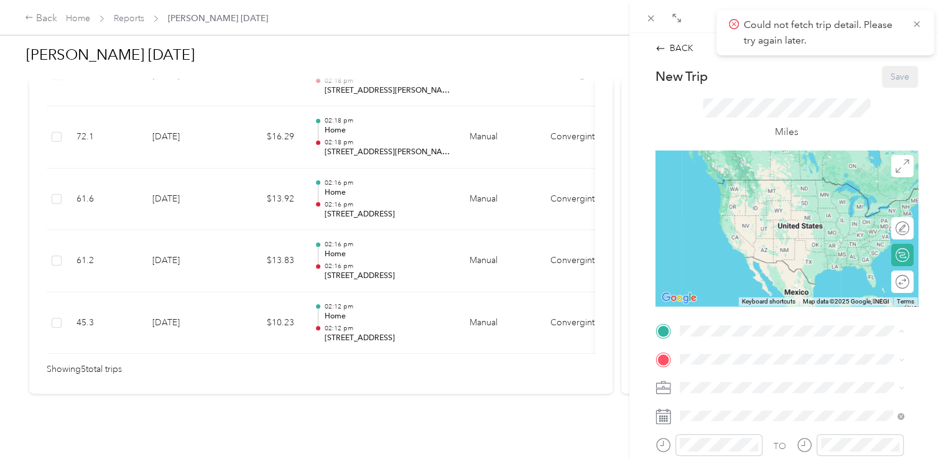
click at [731, 245] on div "Home [STREET_ADDRESS][PERSON_NAME][US_STATE]" at bounding box center [799, 235] width 193 height 26
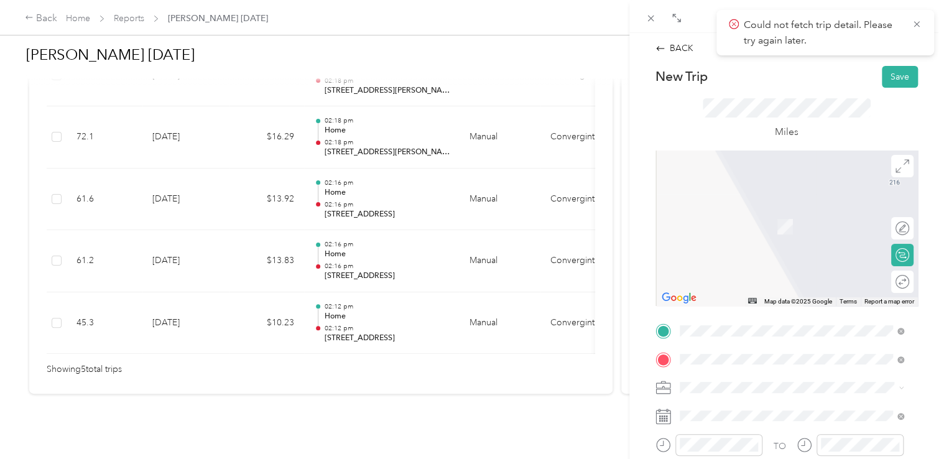
click at [726, 211] on span "[STREET_ADDRESS][US_STATE]" at bounding box center [765, 207] width 124 height 11
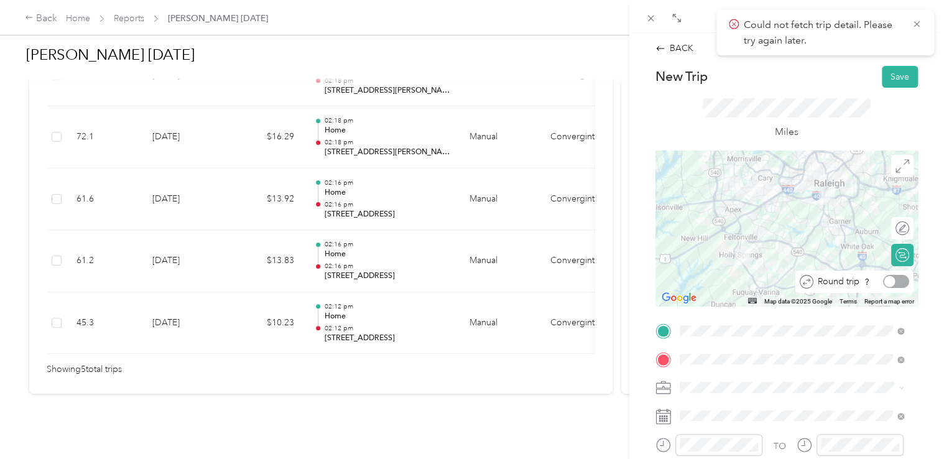
click at [891, 284] on div at bounding box center [896, 281] width 26 height 13
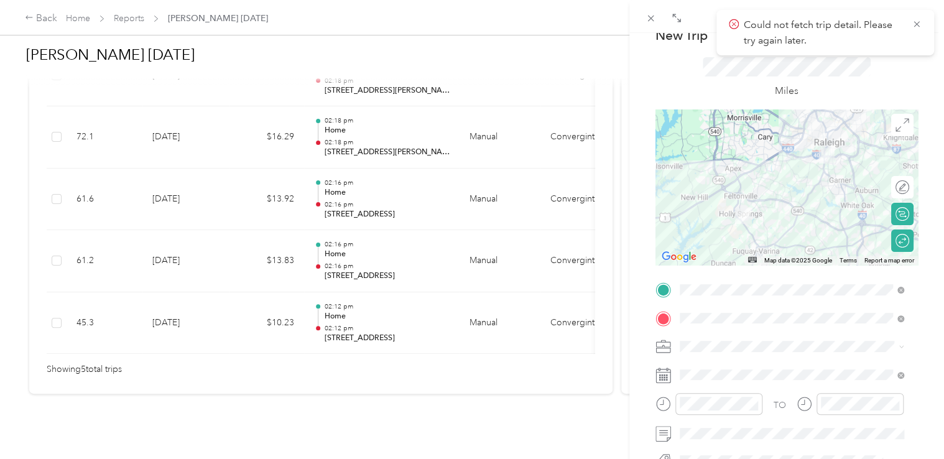
scroll to position [62, 0]
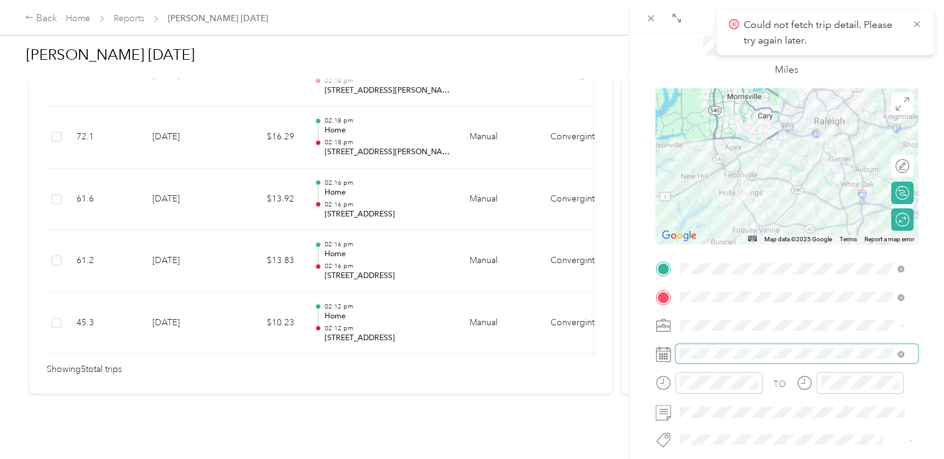
click at [751, 360] on span at bounding box center [796, 354] width 243 height 20
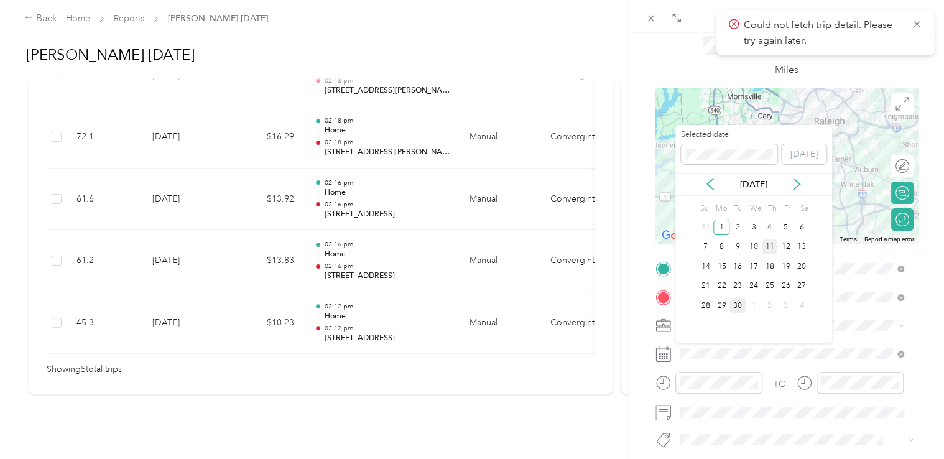
click at [771, 246] on div "11" at bounding box center [770, 247] width 16 height 16
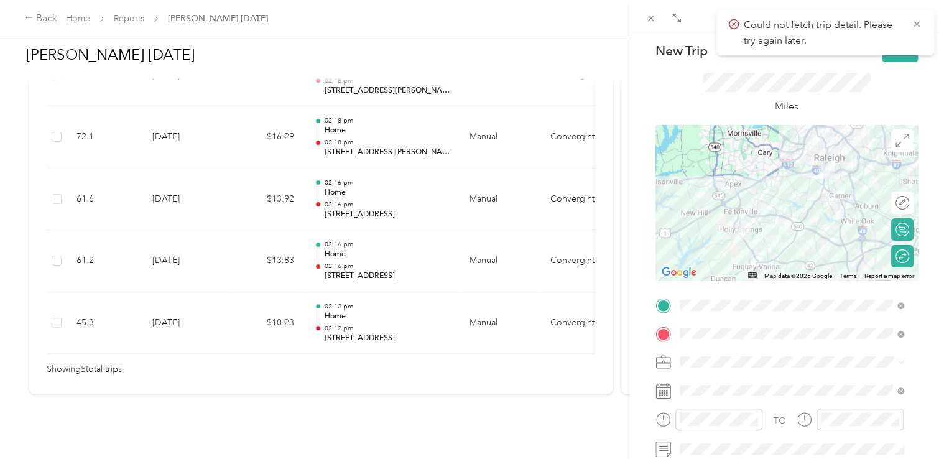
scroll to position [0, 0]
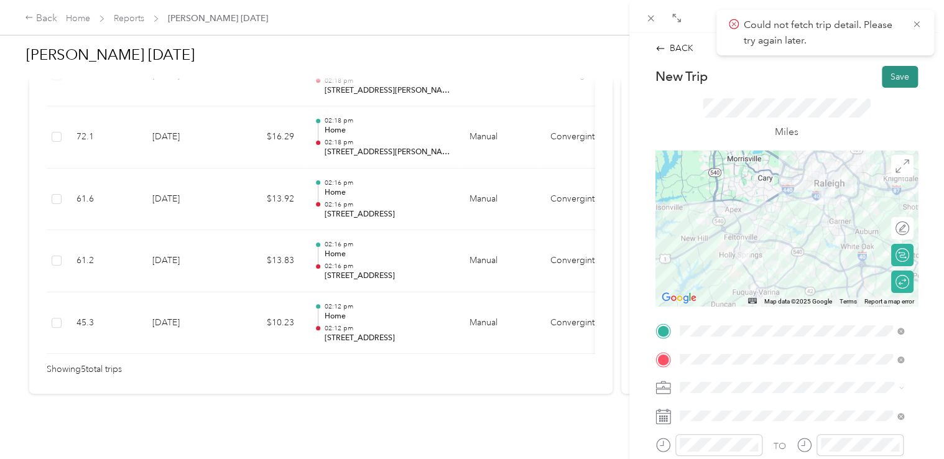
click at [882, 75] on button "Save" at bounding box center [900, 77] width 36 height 22
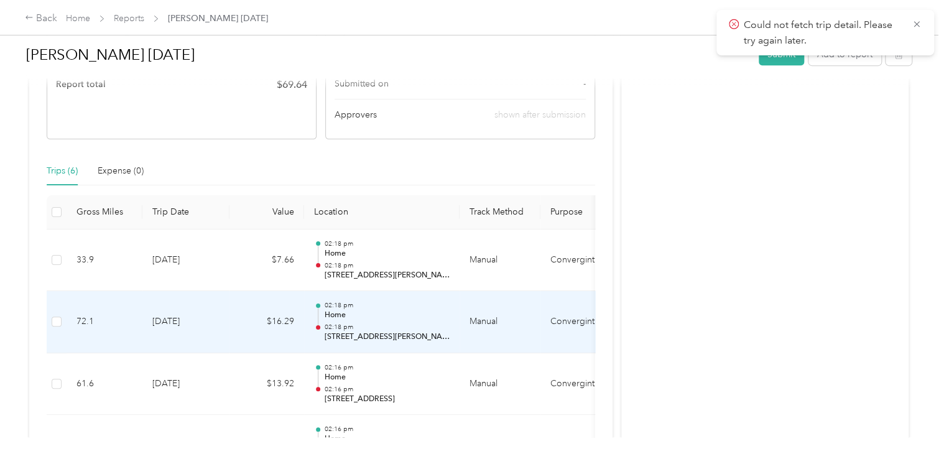
scroll to position [258, 0]
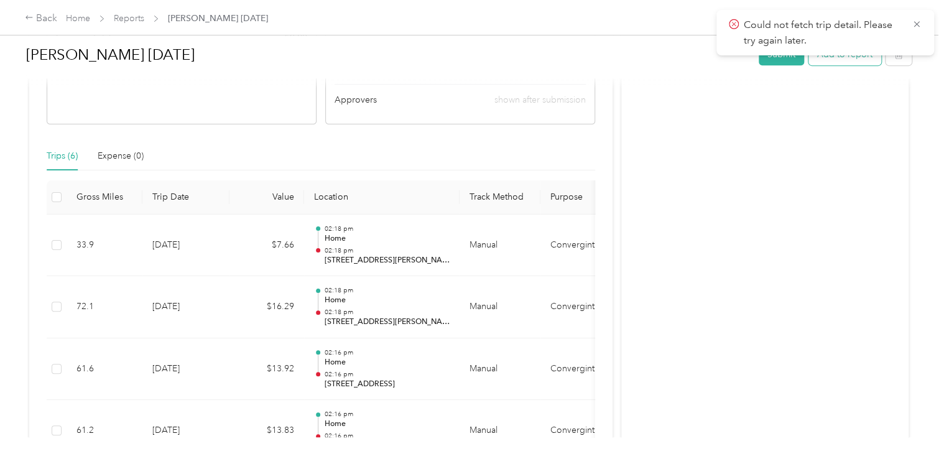
click at [848, 56] on button "Add to report" at bounding box center [845, 55] width 73 height 22
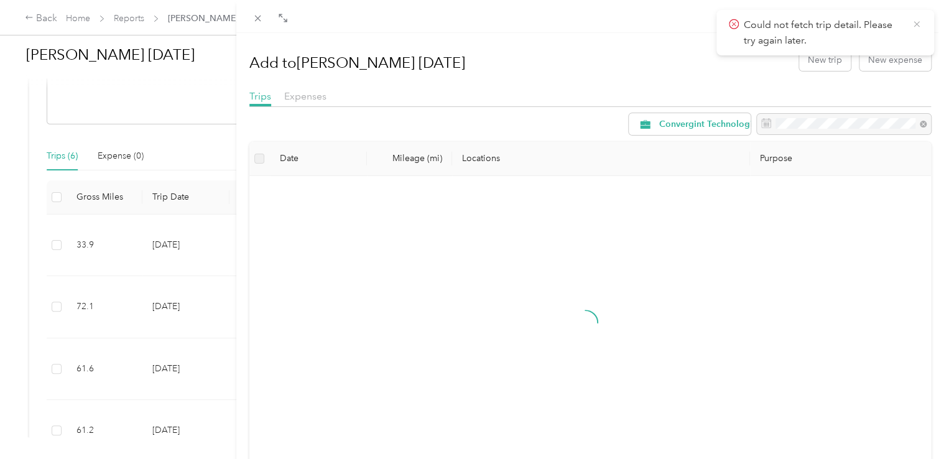
click at [916, 26] on icon at bounding box center [917, 24] width 10 height 11
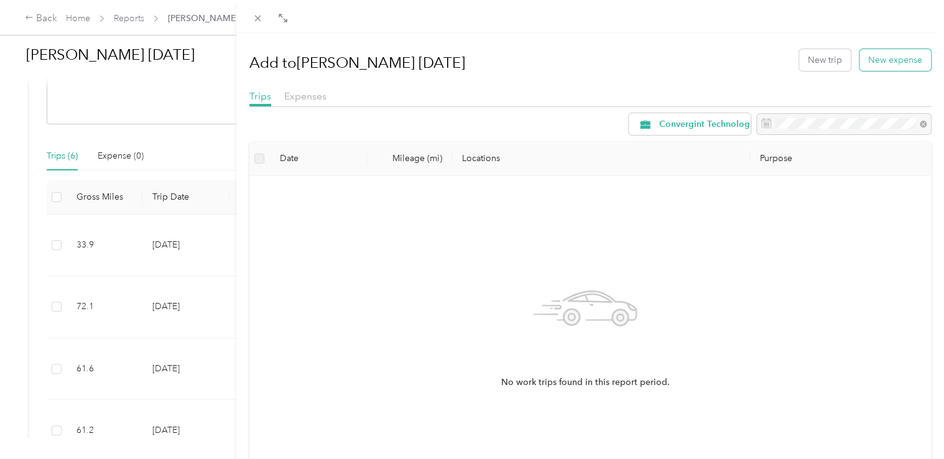
click at [883, 61] on button "New expense" at bounding box center [896, 60] width 72 height 22
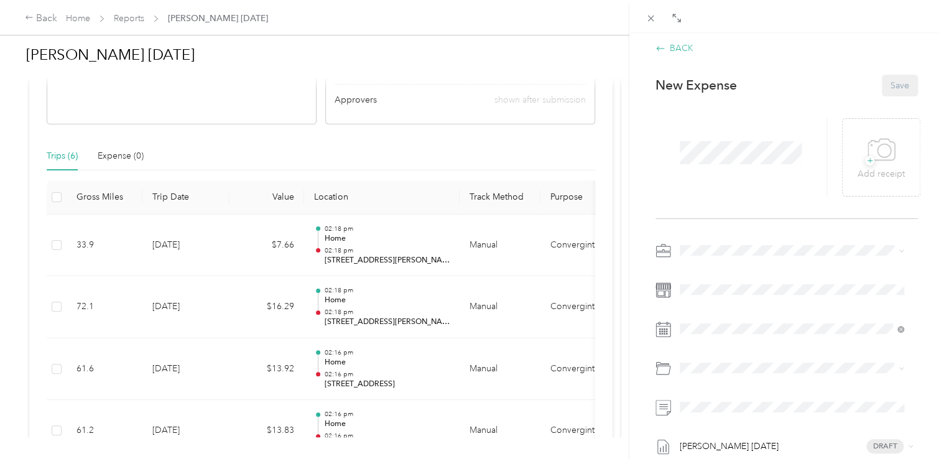
click at [664, 52] on icon at bounding box center [661, 49] width 10 height 10
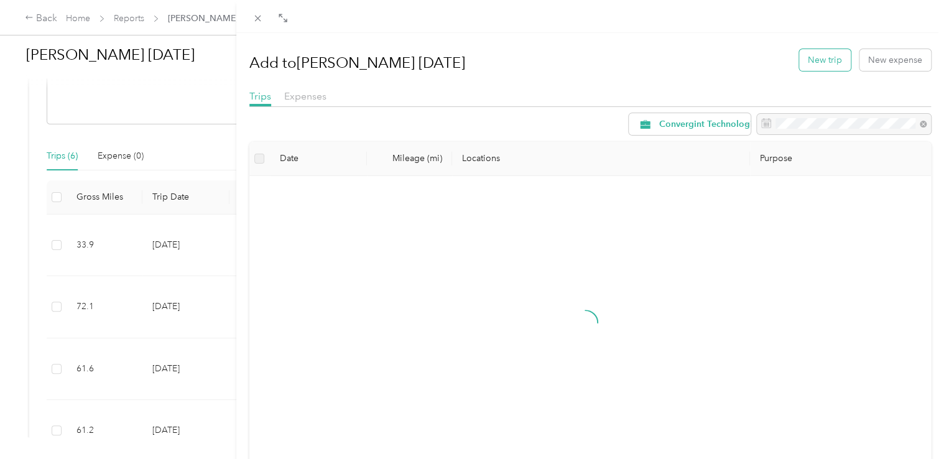
click at [807, 61] on button "New trip" at bounding box center [825, 60] width 52 height 22
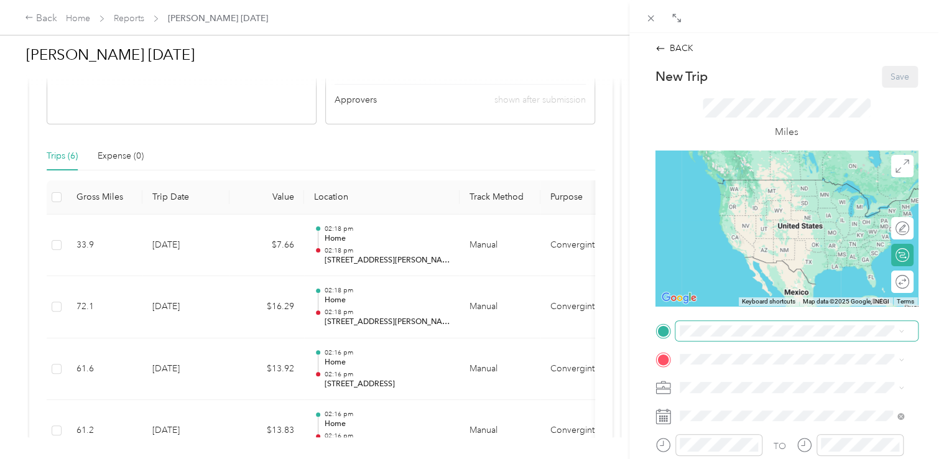
click at [726, 323] on span at bounding box center [796, 331] width 243 height 20
drag, startPoint x: 722, startPoint y: 240, endPoint x: 741, endPoint y: 253, distance: 22.9
click at [722, 239] on span "[STREET_ADDRESS][PERSON_NAME][US_STATE]" at bounding box center [799, 241] width 193 height 11
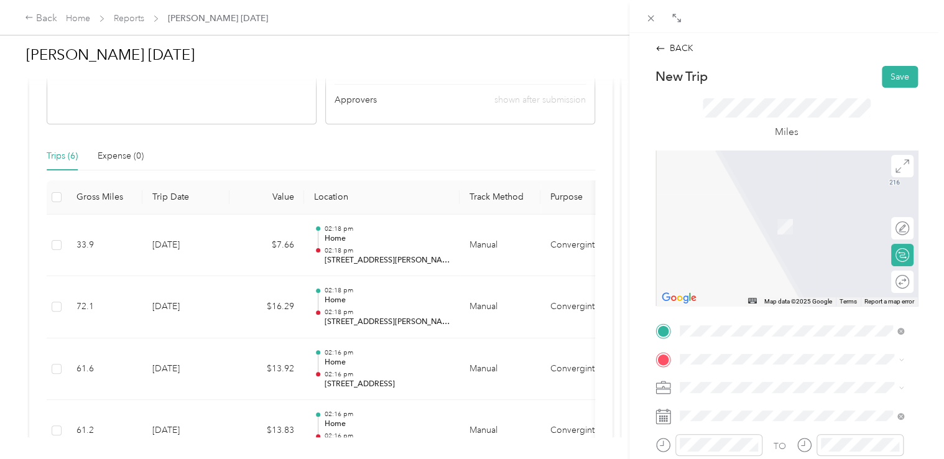
click at [746, 216] on div "[STREET_ADDRESS][PERSON_NAME][US_STATE]" at bounding box center [792, 207] width 216 height 17
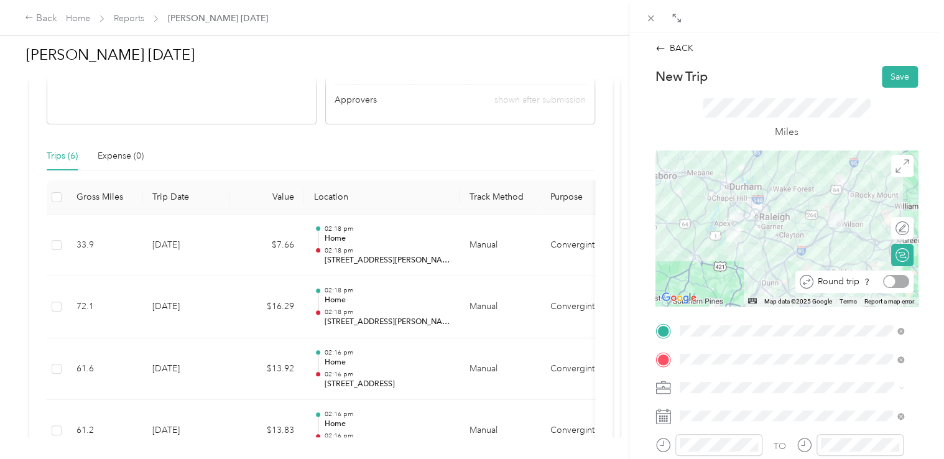
click at [888, 282] on div at bounding box center [896, 281] width 26 height 13
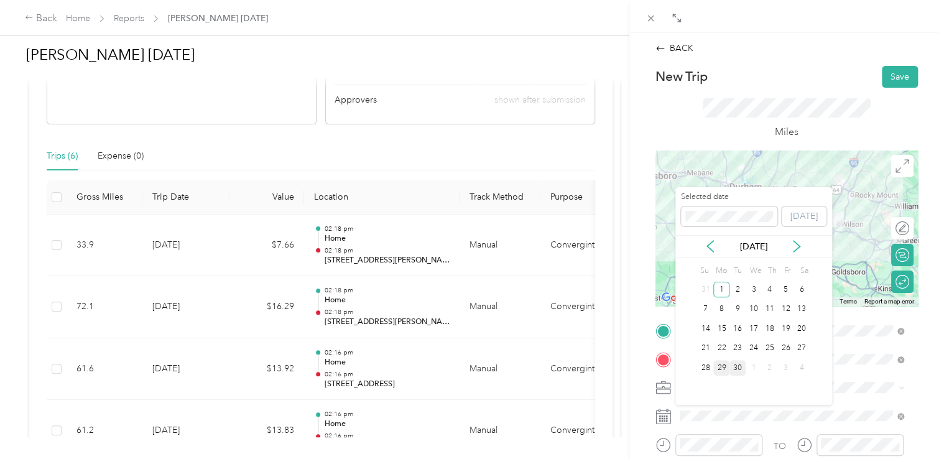
click at [720, 370] on div "29" at bounding box center [721, 368] width 16 height 16
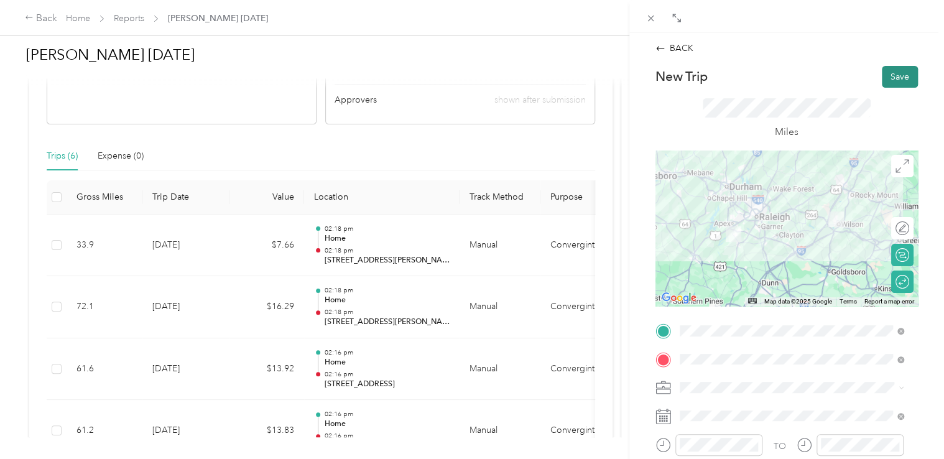
click at [882, 74] on button "Save" at bounding box center [900, 77] width 36 height 22
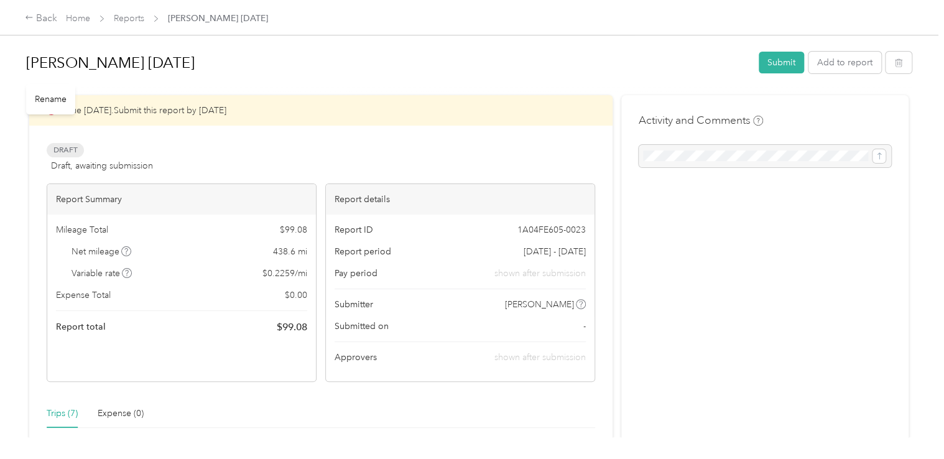
click at [580, 57] on h1 "[PERSON_NAME] [DATE]" at bounding box center [388, 63] width 724 height 30
click at [300, 156] on div "Draft Draft, awaiting submission View activity & comments" at bounding box center [321, 158] width 549 height 30
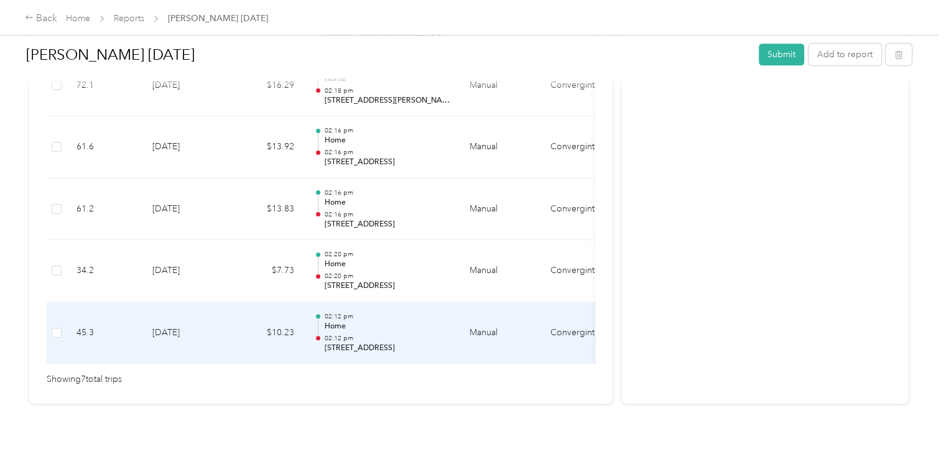
scroll to position [560, 0]
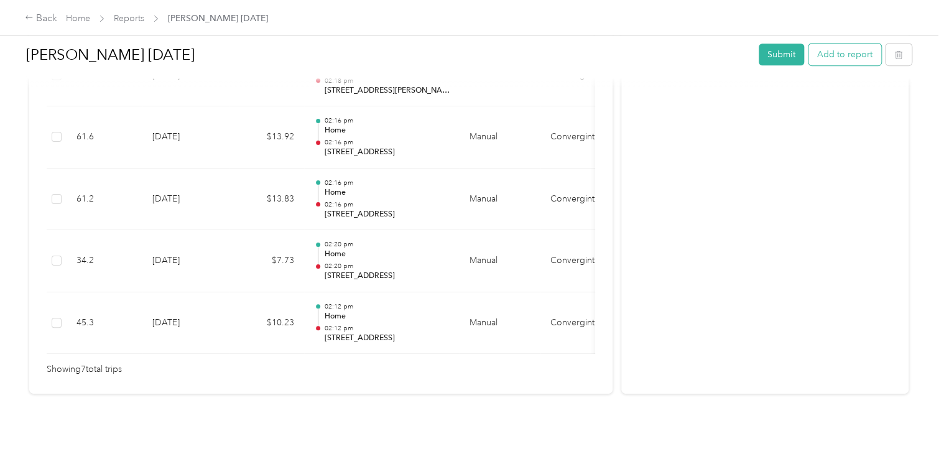
click at [856, 51] on button "Add to report" at bounding box center [845, 55] width 73 height 22
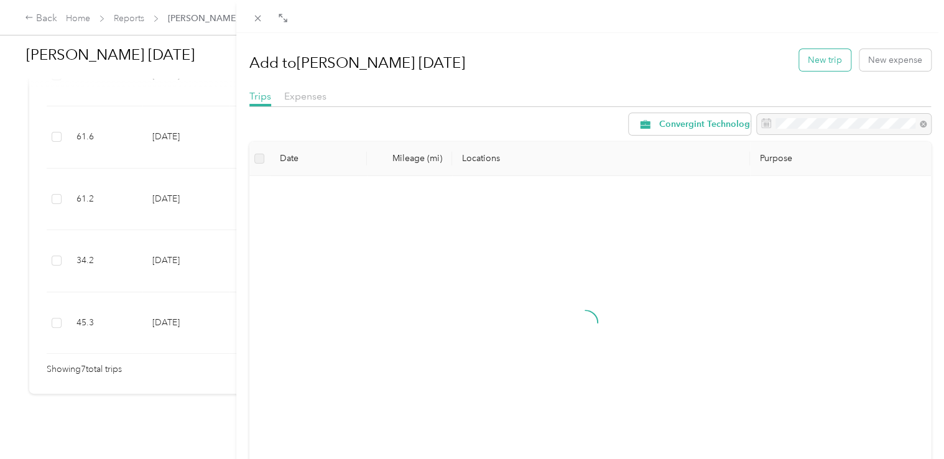
click at [813, 63] on button "New trip" at bounding box center [825, 60] width 52 height 22
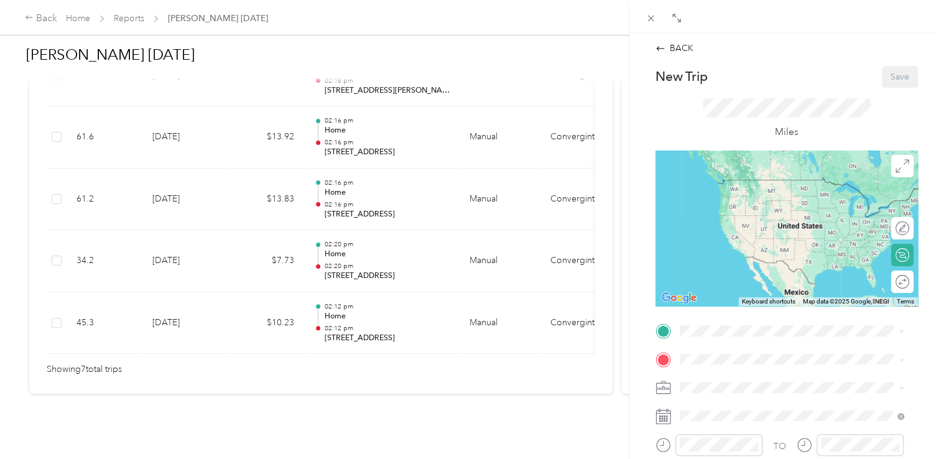
click at [730, 263] on ol "From your Favorite places Home [STREET_ADDRESS][PERSON_NAME][US_STATE] 446 Offi…" at bounding box center [791, 237] width 233 height 104
click at [731, 238] on span "[STREET_ADDRESS][PERSON_NAME][US_STATE]" at bounding box center [799, 241] width 193 height 11
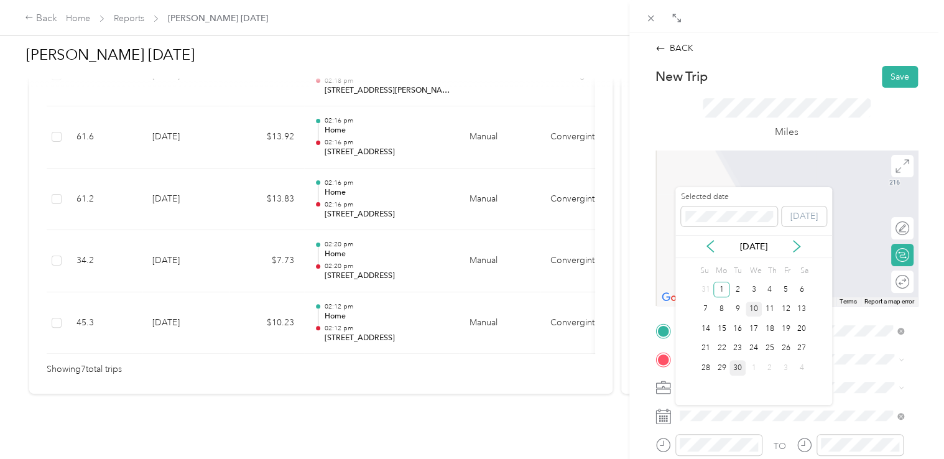
click at [754, 307] on div "10" at bounding box center [754, 310] width 16 height 16
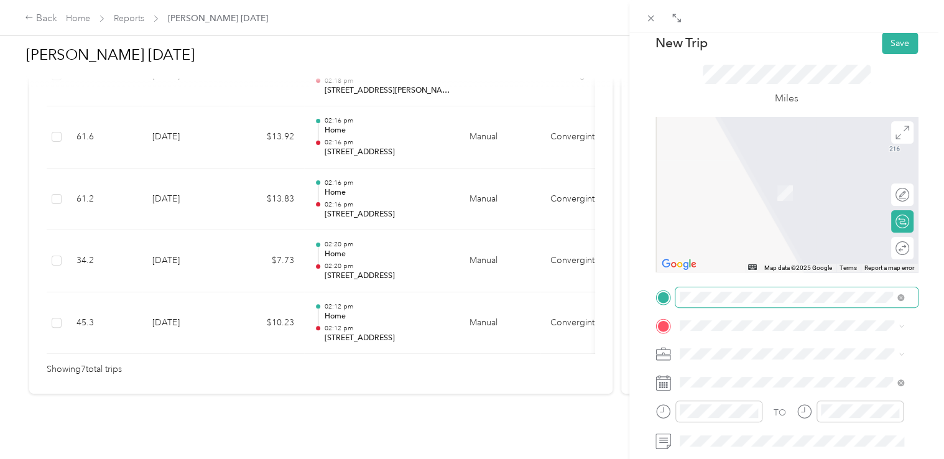
scroll to position [62, 0]
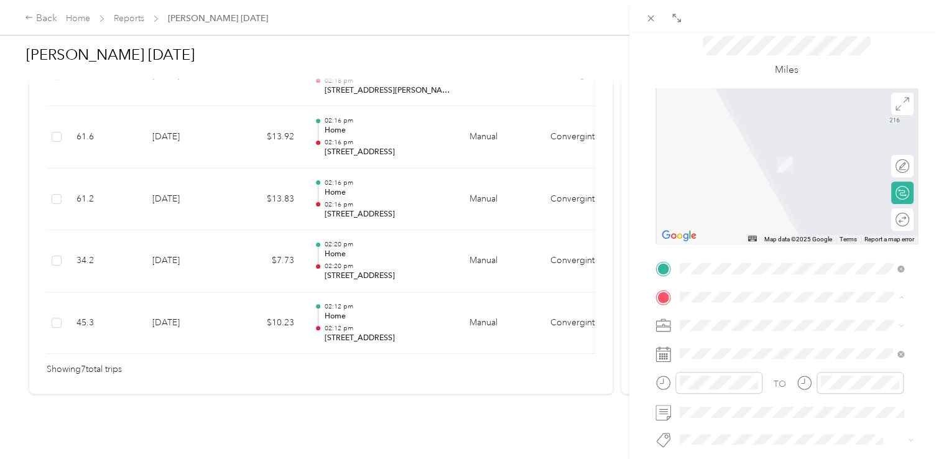
click at [734, 151] on span "[STREET_ADDRESS][PERSON_NAME][US_STATE]" at bounding box center [799, 145] width 193 height 11
click at [746, 151] on span "[STREET_ADDRESS][PERSON_NAME][US_STATE]" at bounding box center [799, 145] width 193 height 11
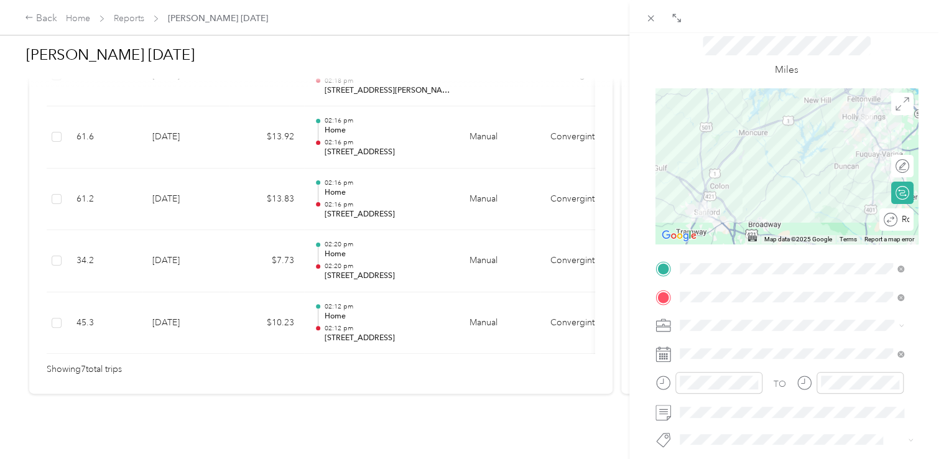
click at [893, 223] on div "Round trip" at bounding box center [897, 219] width 34 height 22
drag, startPoint x: 893, startPoint y: 223, endPoint x: 886, endPoint y: 220, distance: 7.9
click at [886, 220] on div at bounding box center [896, 219] width 26 height 13
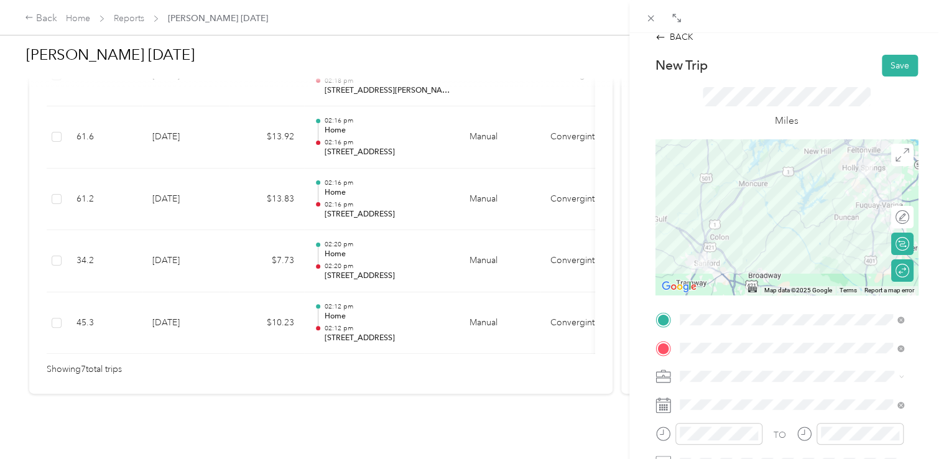
scroll to position [0, 0]
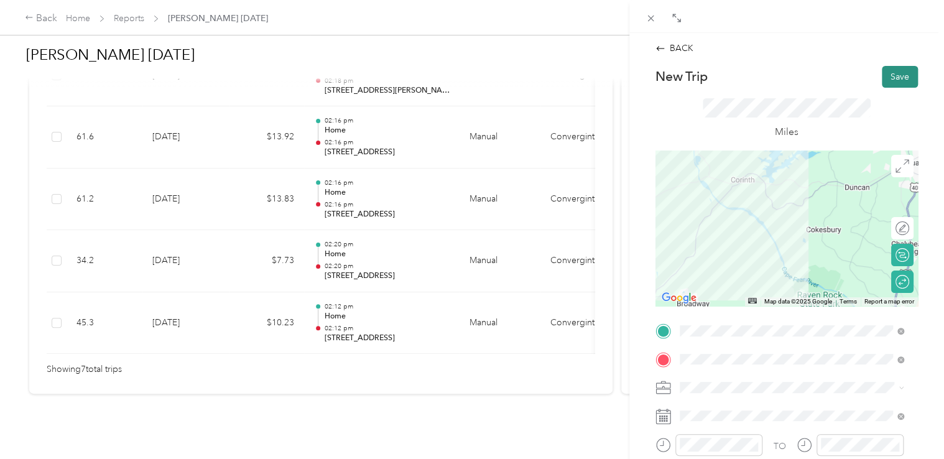
click at [882, 67] on button "Save" at bounding box center [900, 77] width 36 height 22
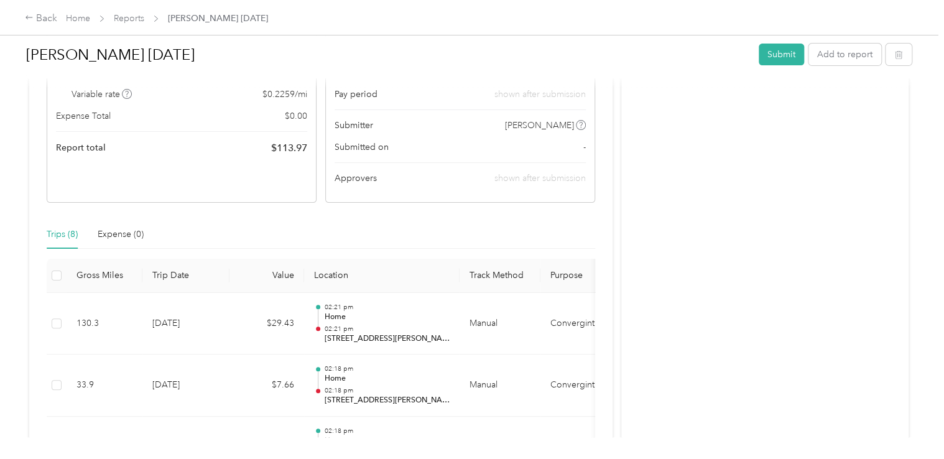
scroll to position [132, 0]
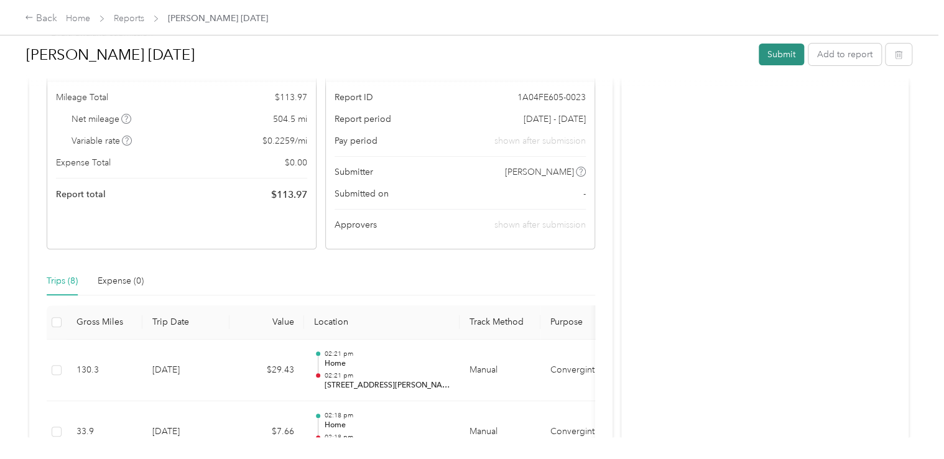
click at [775, 54] on button "Submit" at bounding box center [781, 55] width 45 height 22
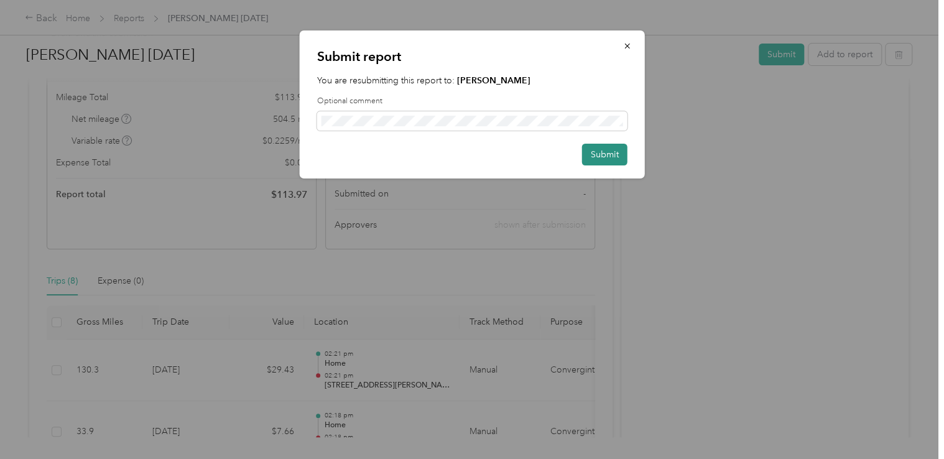
click at [608, 149] on button "Submit" at bounding box center [604, 155] width 45 height 22
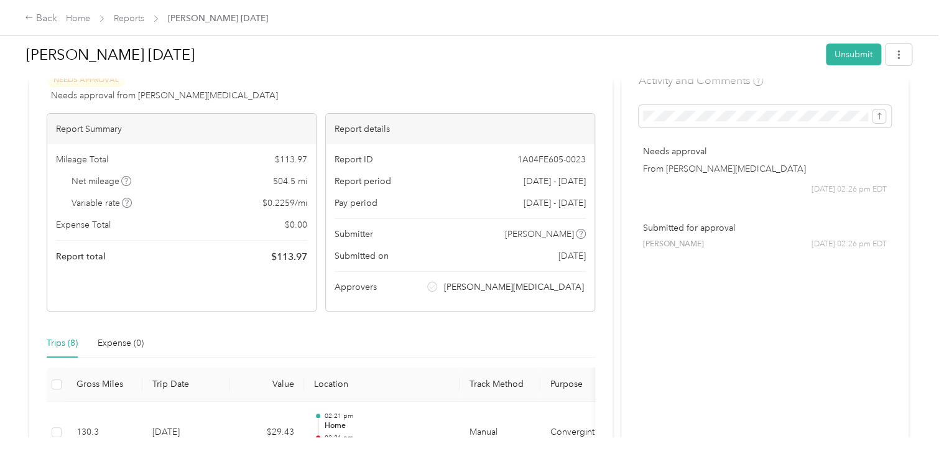
scroll to position [0, 0]
